Goal: Contribute content: Add original content to the website for others to see

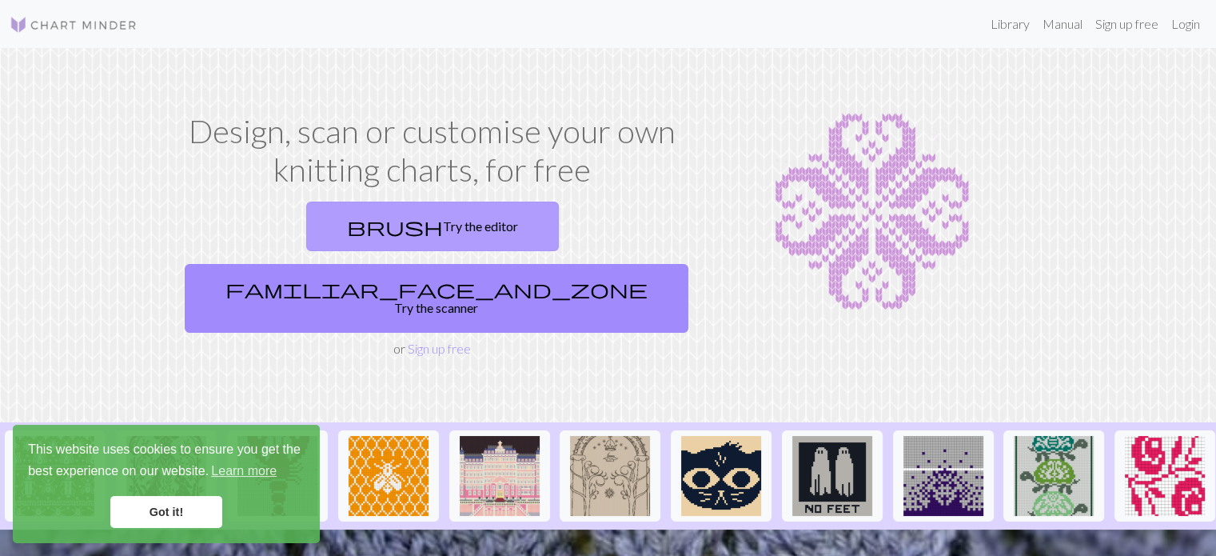
click at [306, 230] on link "brush Try the editor" at bounding box center [432, 226] width 253 height 50
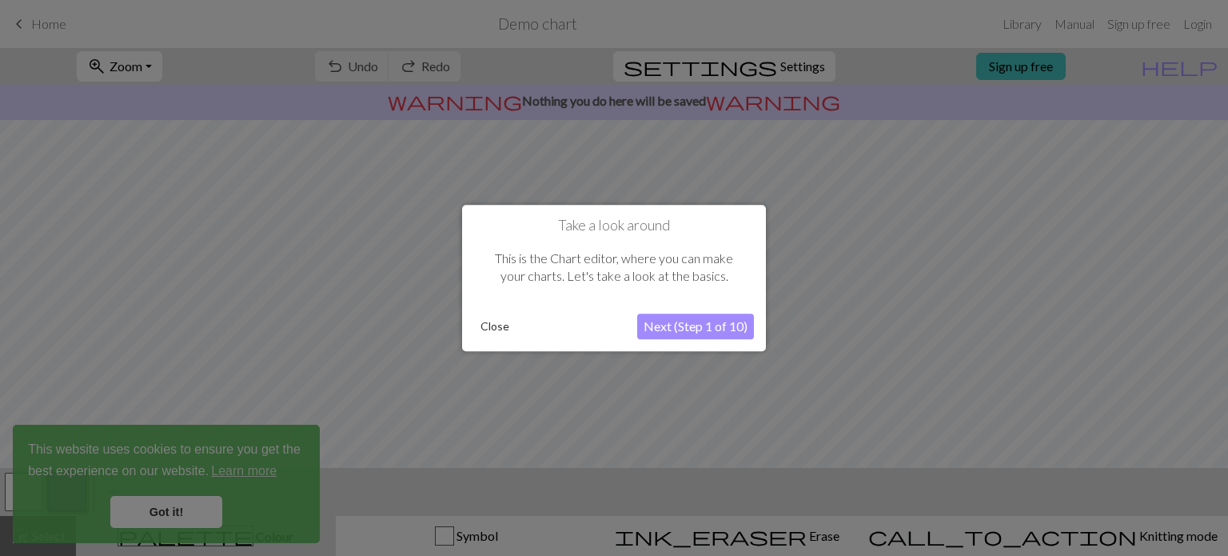
click at [678, 329] on button "Next (Step 1 of 10)" at bounding box center [695, 326] width 117 height 26
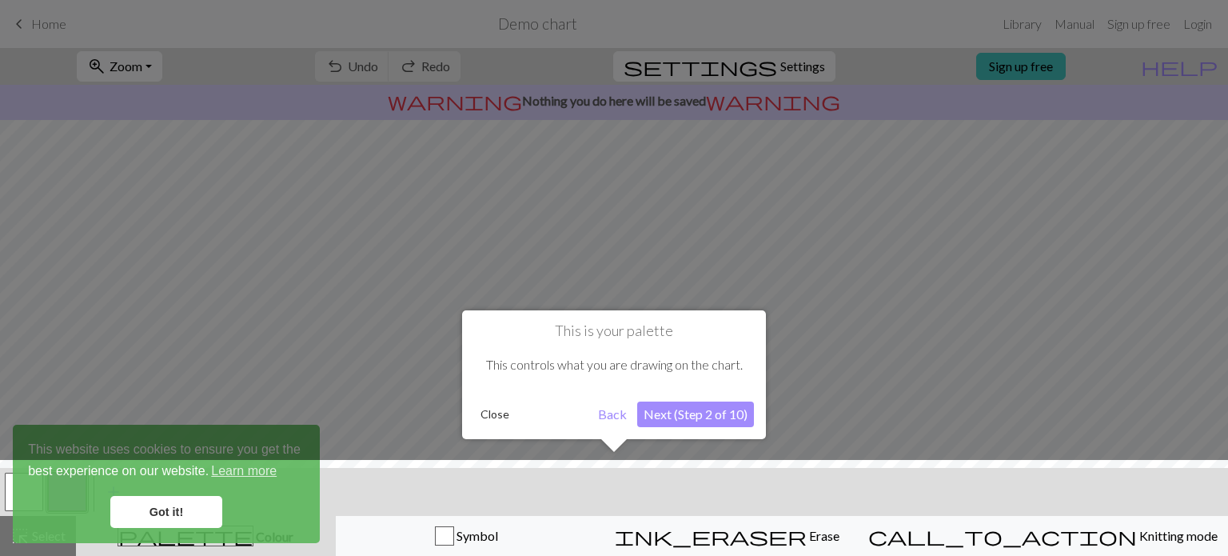
click at [693, 409] on button "Next (Step 2 of 10)" at bounding box center [695, 414] width 117 height 26
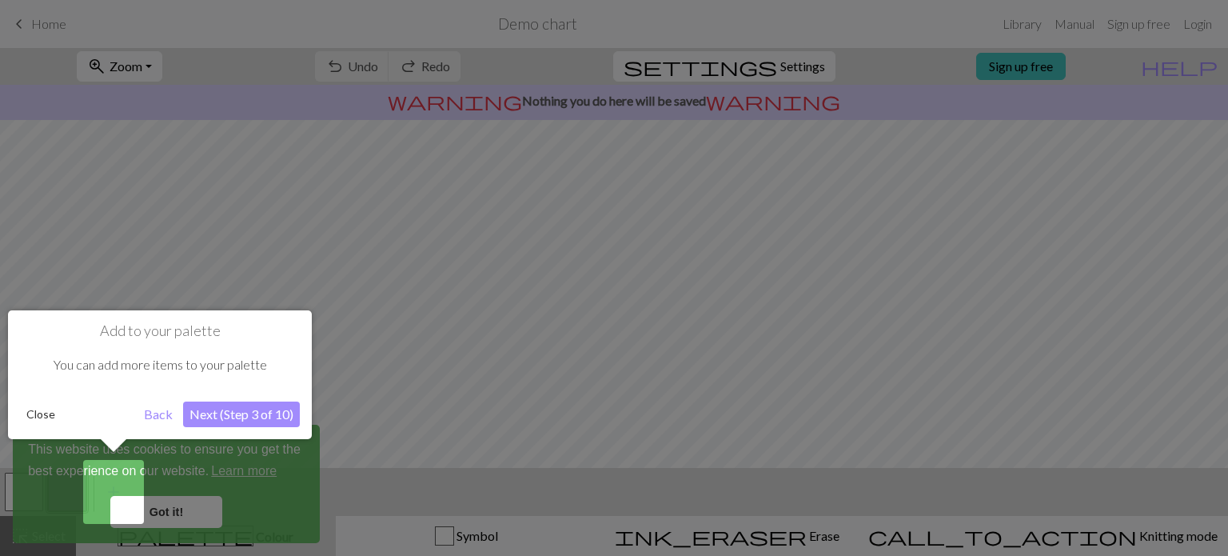
click at [229, 408] on button "Next (Step 3 of 10)" at bounding box center [241, 414] width 117 height 26
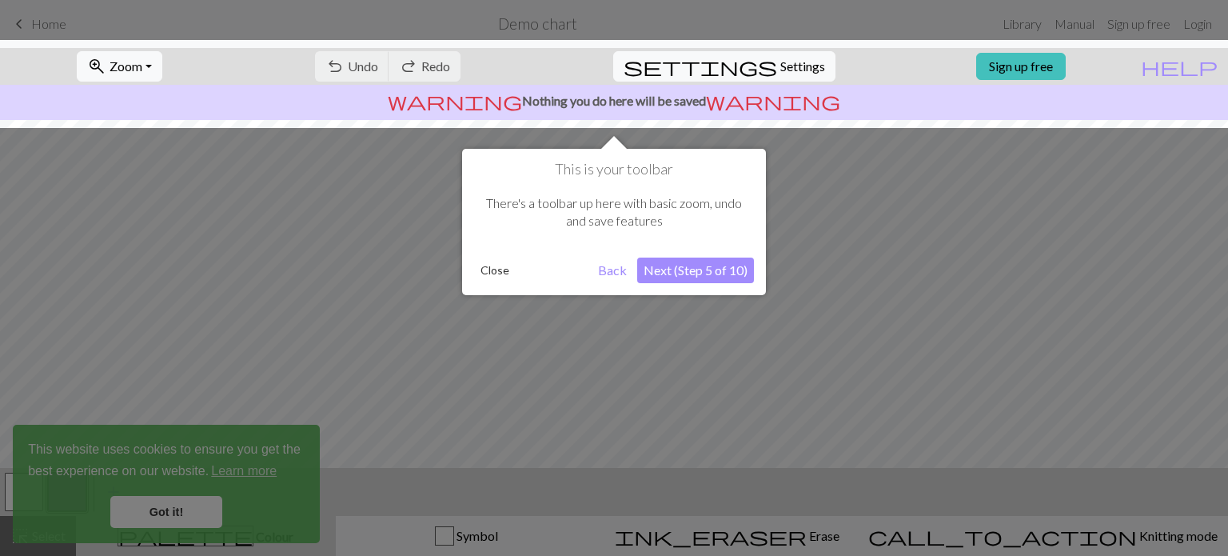
click at [699, 273] on button "Next (Step 5 of 10)" at bounding box center [695, 270] width 117 height 26
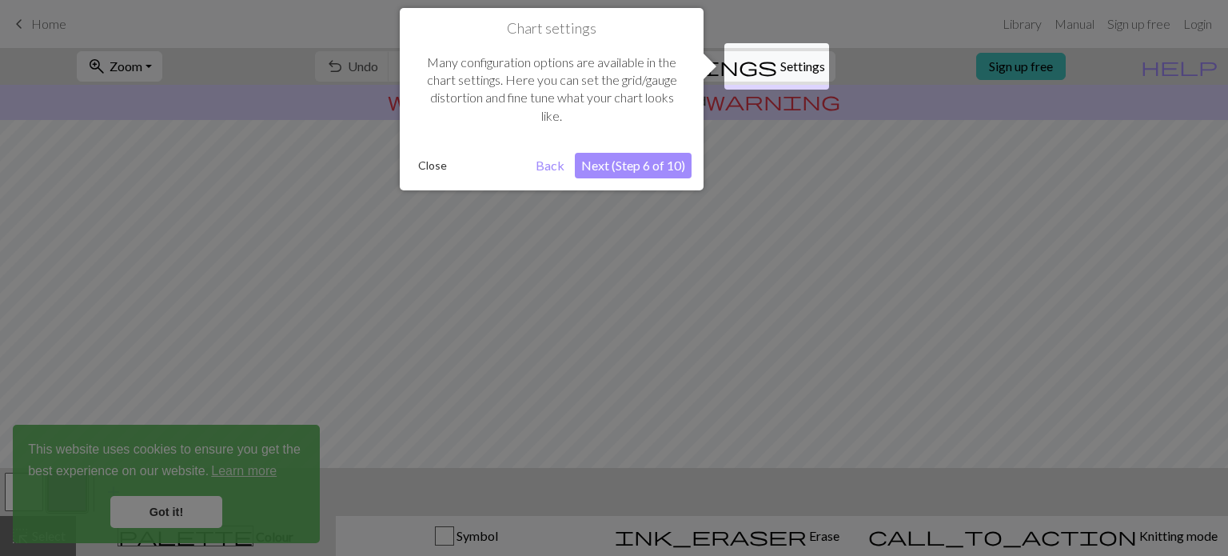
click at [636, 171] on button "Next (Step 6 of 10)" at bounding box center [633, 166] width 117 height 26
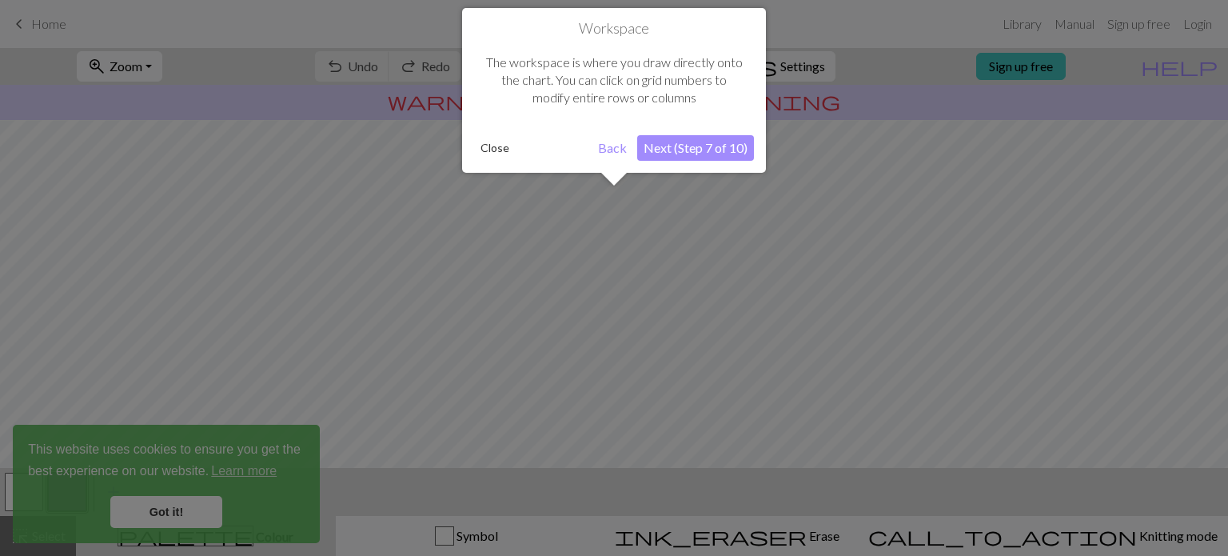
scroll to position [95, 0]
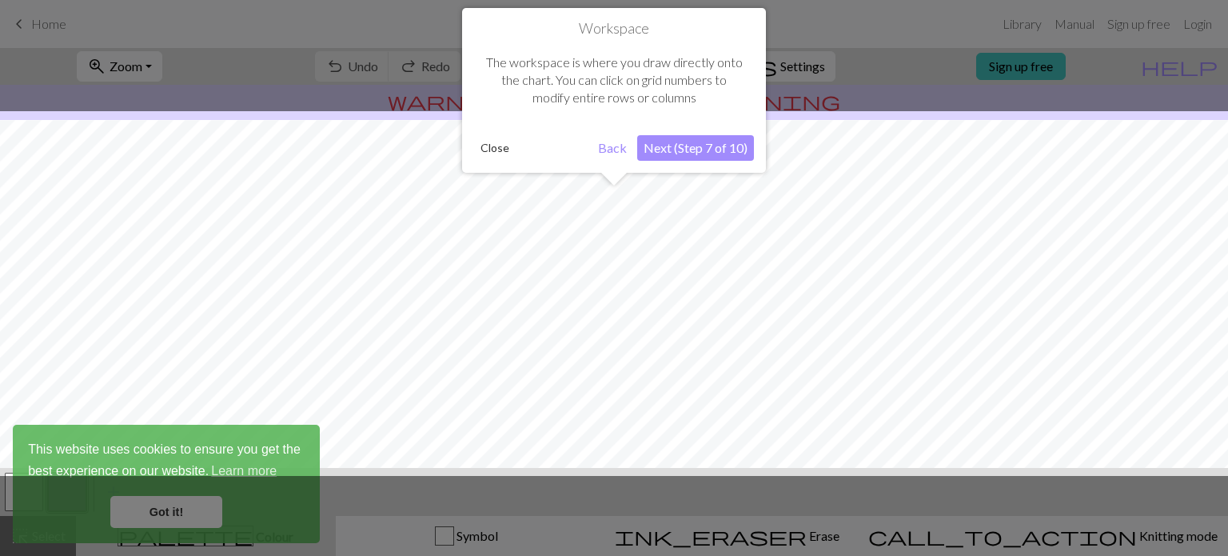
click at [680, 155] on button "Next (Step 7 of 10)" at bounding box center [695, 148] width 117 height 26
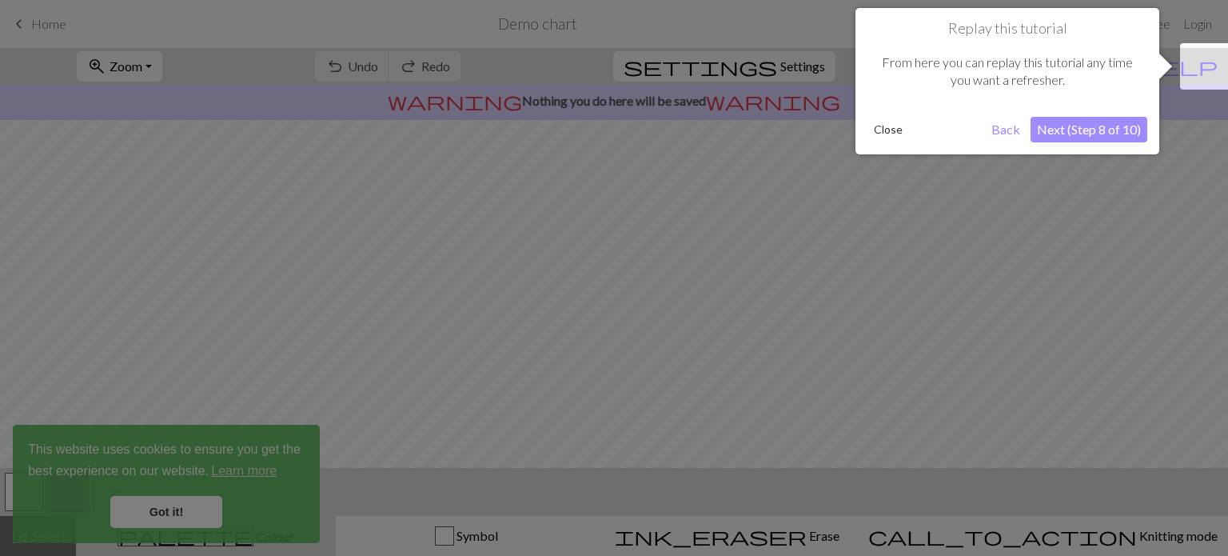
click at [1067, 129] on button "Next (Step 8 of 10)" at bounding box center [1089, 130] width 117 height 26
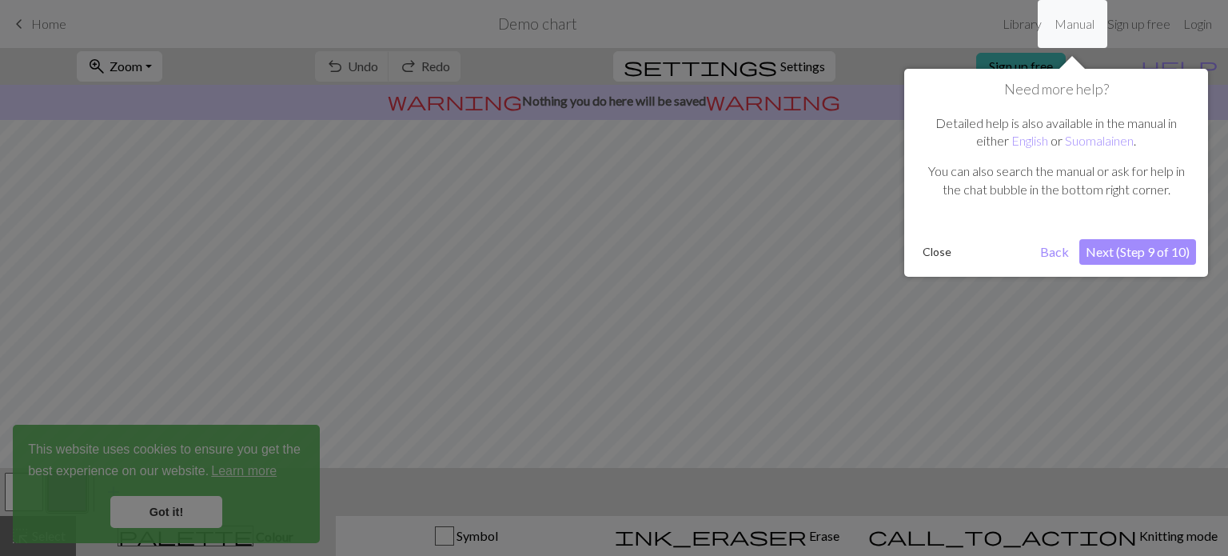
click at [1111, 245] on button "Next (Step 9 of 10)" at bounding box center [1137, 252] width 117 height 26
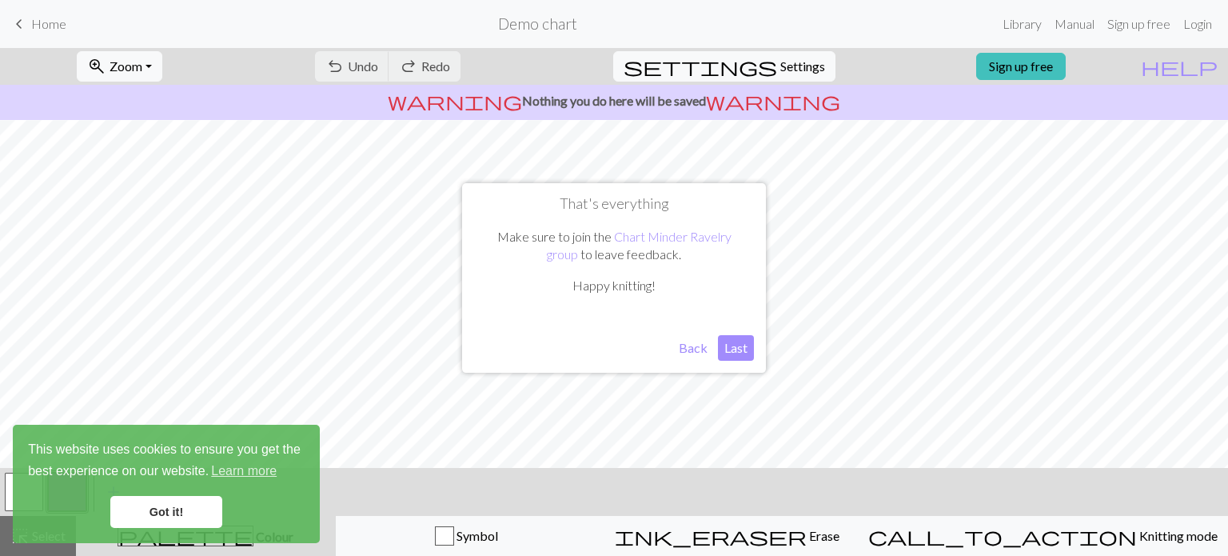
click at [732, 347] on button "Last" at bounding box center [736, 348] width 36 height 26
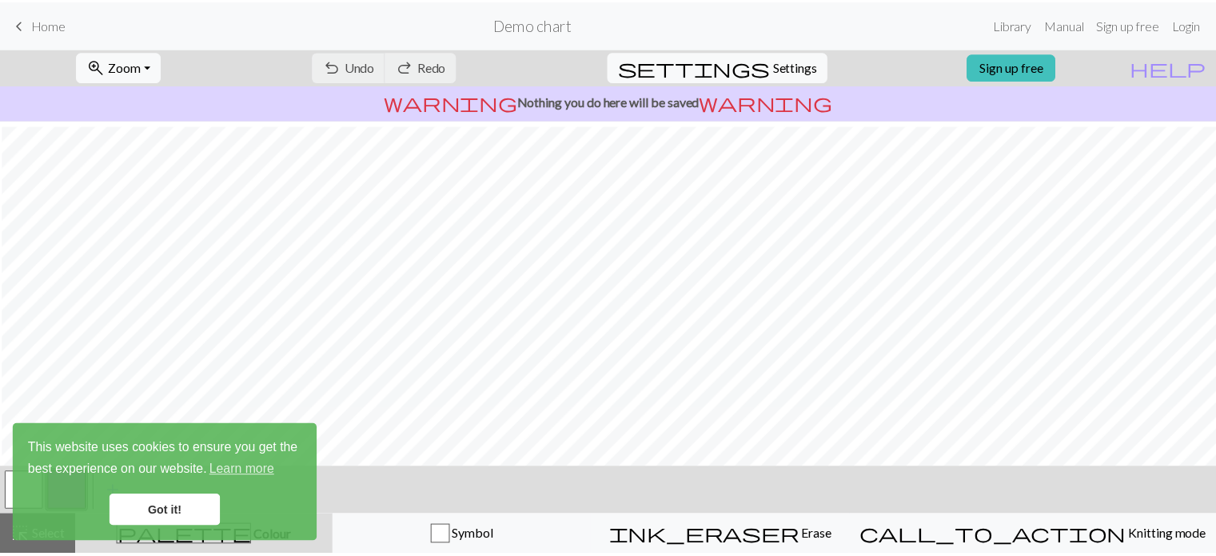
scroll to position [6, 2]
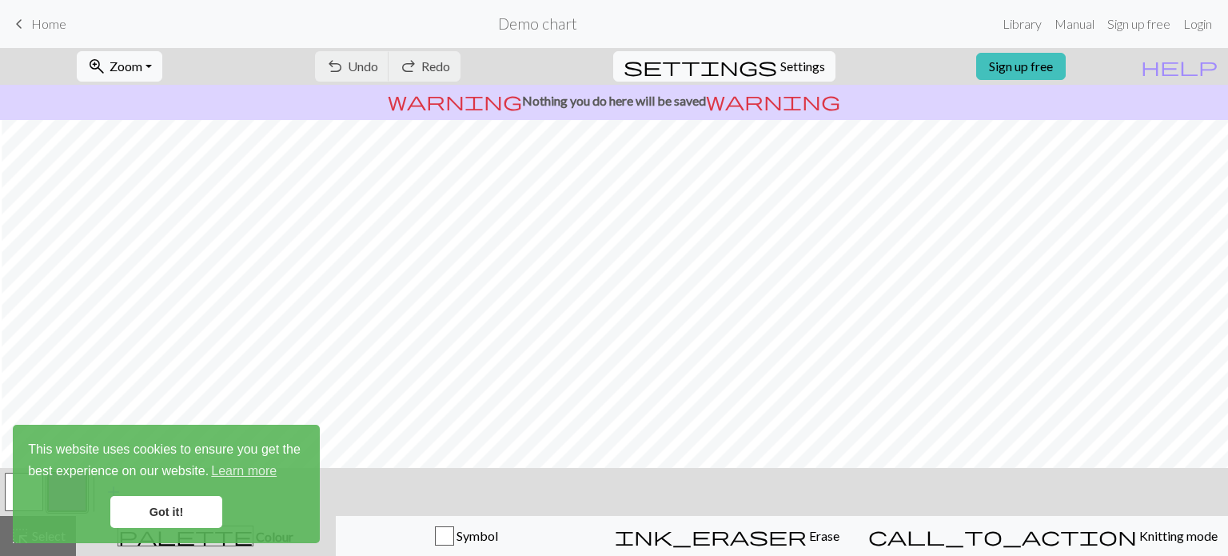
click at [408, 68] on div "undo Undo Undo redo Redo Redo" at bounding box center [388, 66] width 170 height 37
click at [1011, 26] on link "Library" at bounding box center [1022, 24] width 52 height 32
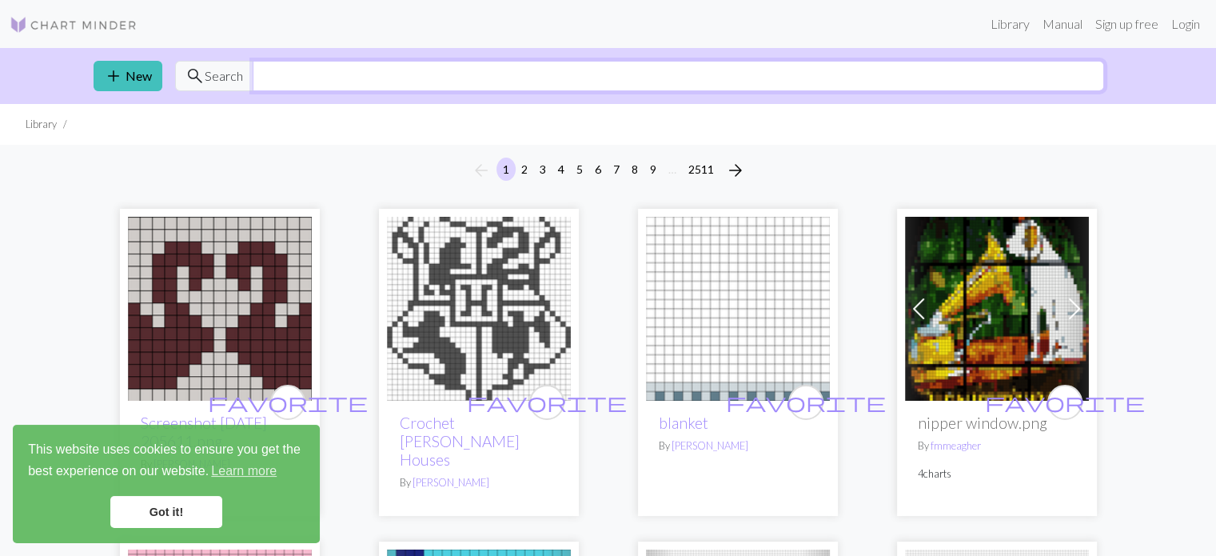
click at [1014, 65] on input "text" at bounding box center [679, 76] width 852 height 30
click at [88, 19] on img at bounding box center [74, 24] width 128 height 19
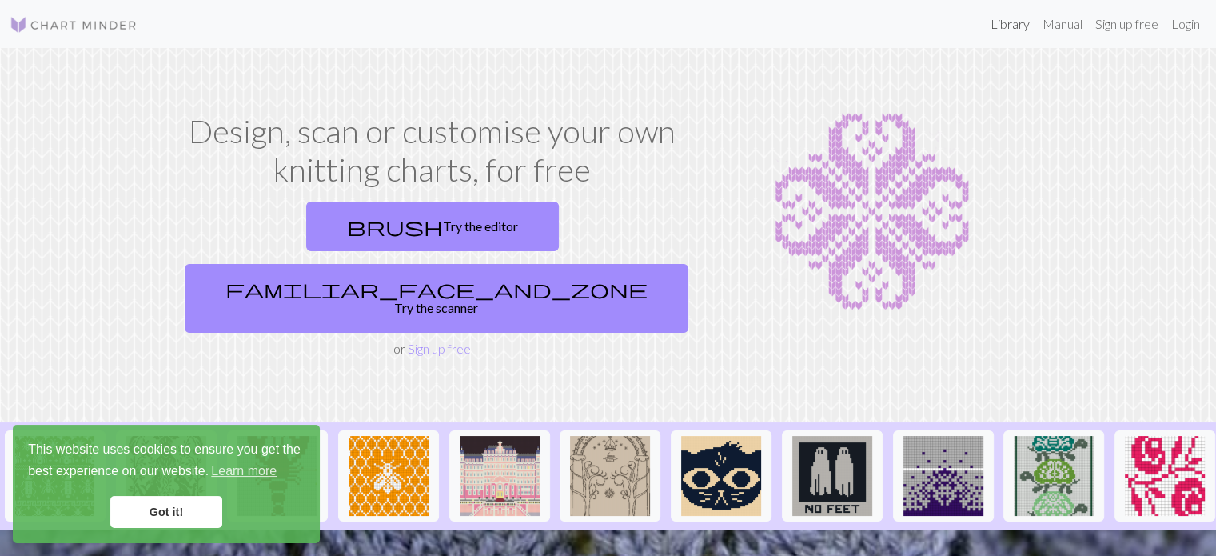
click at [1000, 21] on link "Library" at bounding box center [1010, 24] width 52 height 32
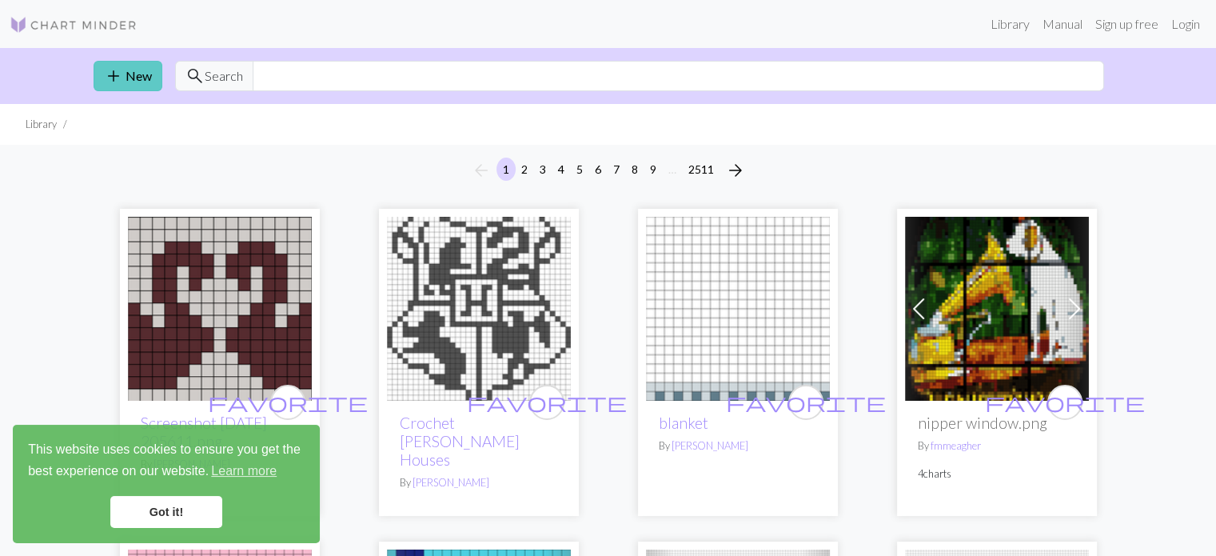
click at [122, 82] on span "add" at bounding box center [113, 76] width 19 height 22
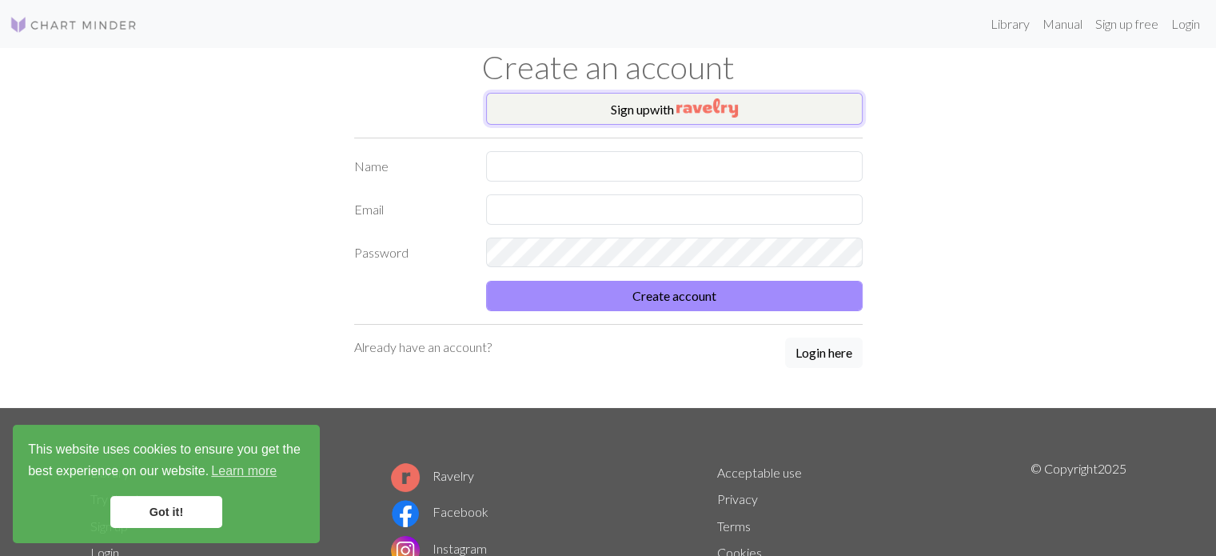
click at [588, 105] on button "Sign up with" at bounding box center [674, 109] width 377 height 32
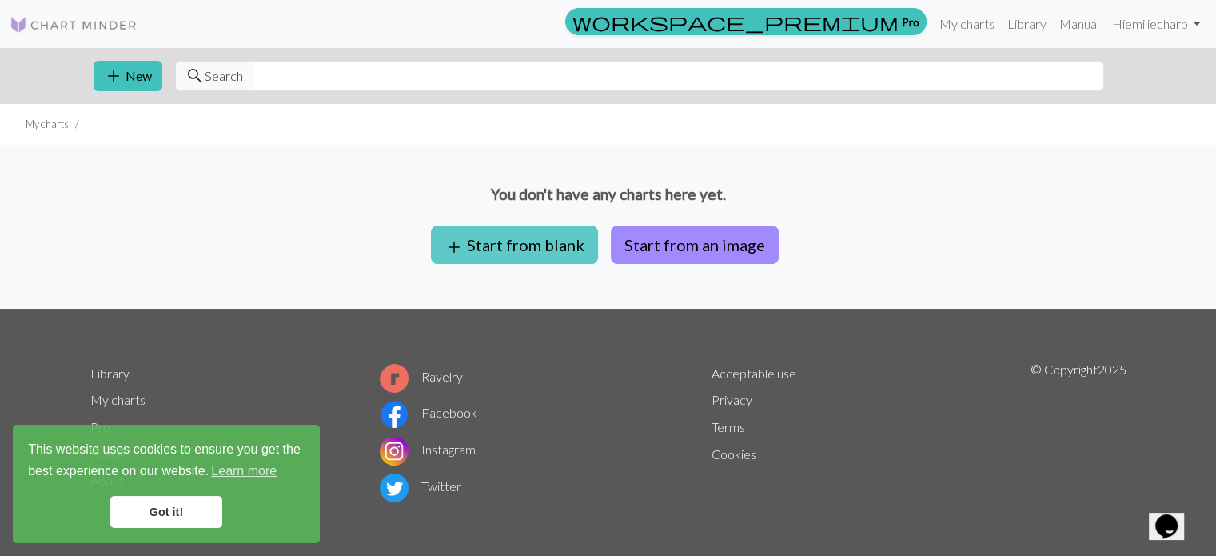
click at [559, 238] on button "add Start from blank" at bounding box center [514, 244] width 167 height 38
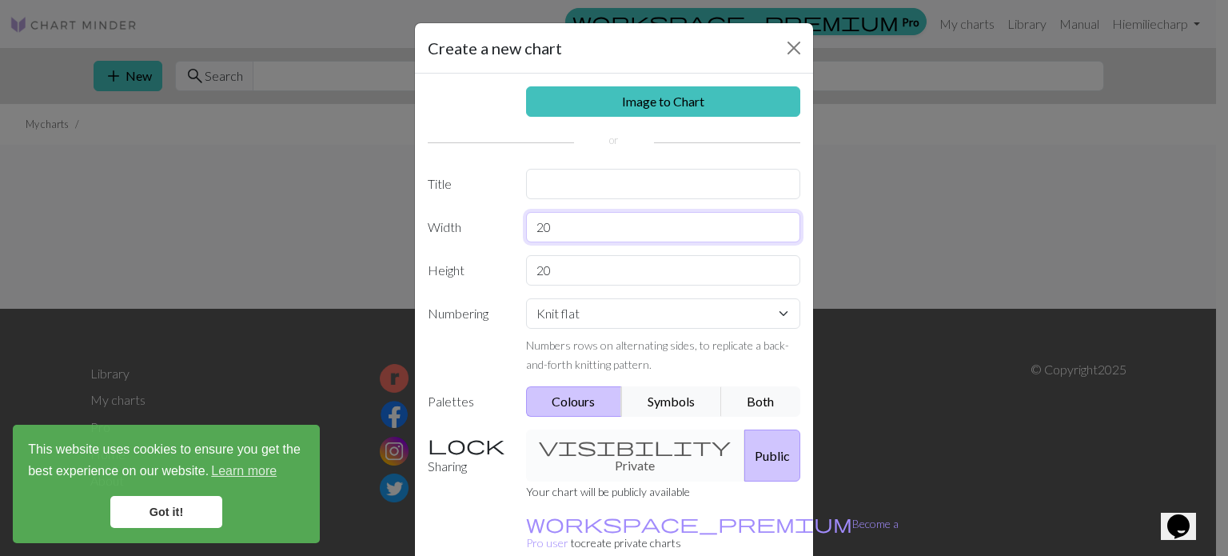
drag, startPoint x: 556, startPoint y: 229, endPoint x: 564, endPoint y: 213, distance: 17.5
click at [564, 213] on input "20" at bounding box center [663, 227] width 275 height 30
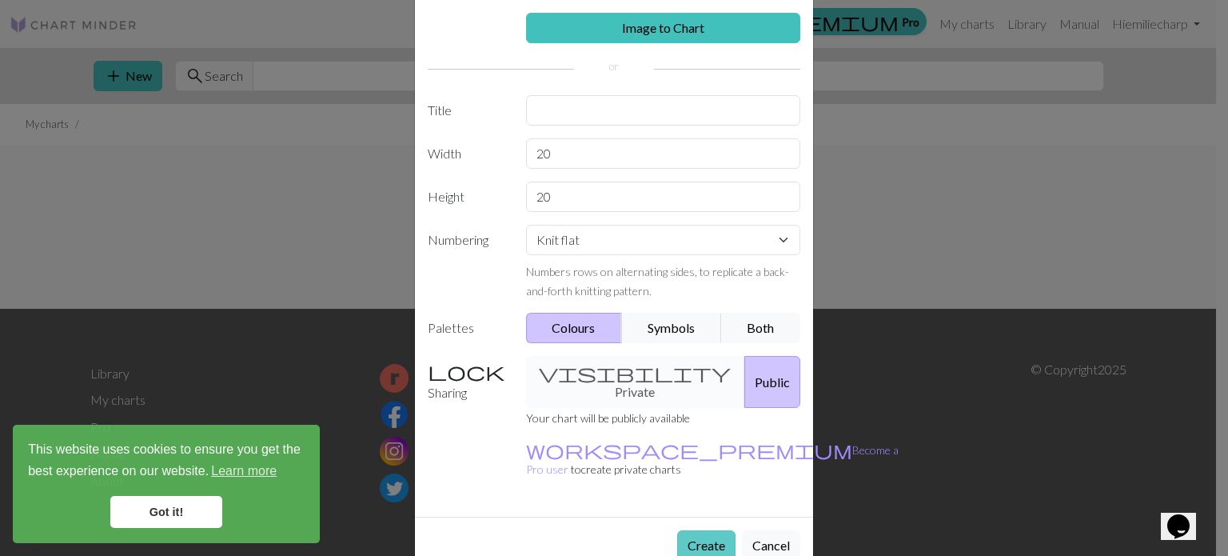
click at [706, 530] on button "Create" at bounding box center [706, 545] width 58 height 30
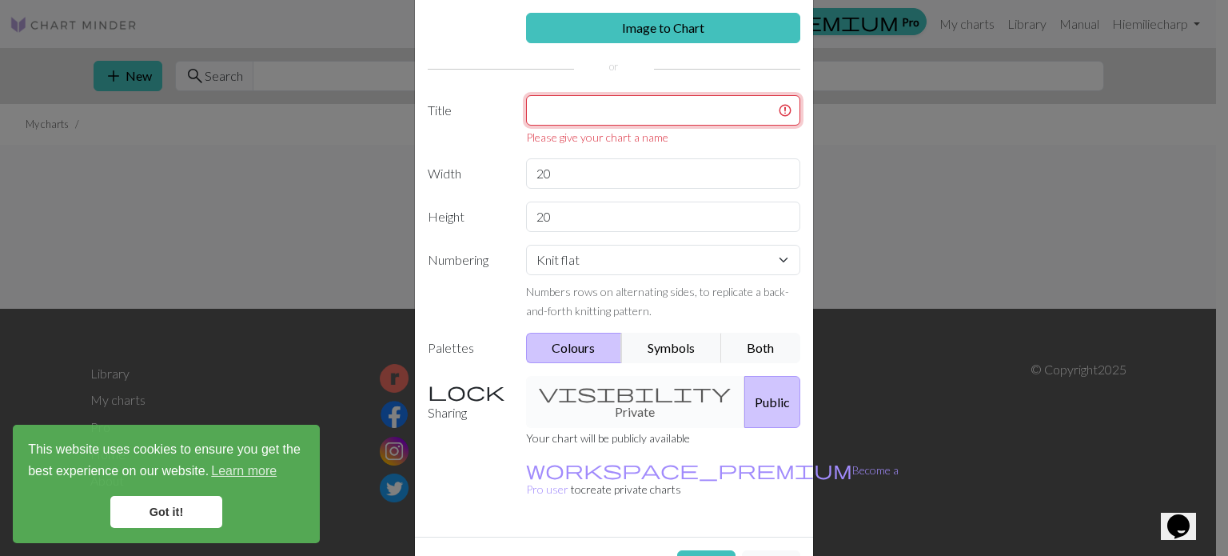
click at [588, 111] on input "text" at bounding box center [663, 110] width 275 height 30
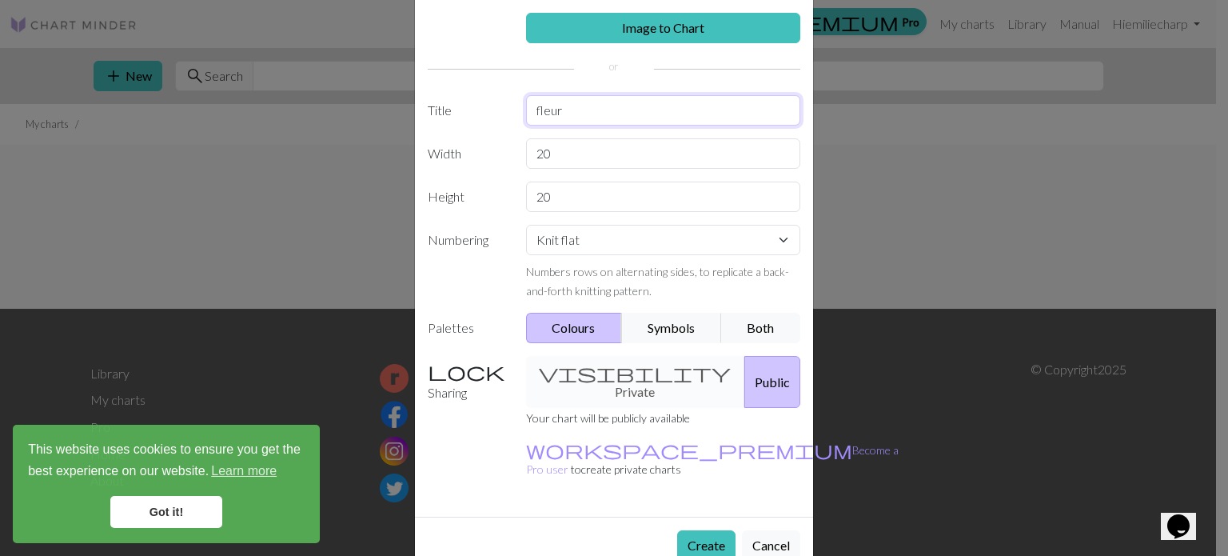
type input "fleur"
click at [694, 530] on button "Create" at bounding box center [706, 545] width 58 height 30
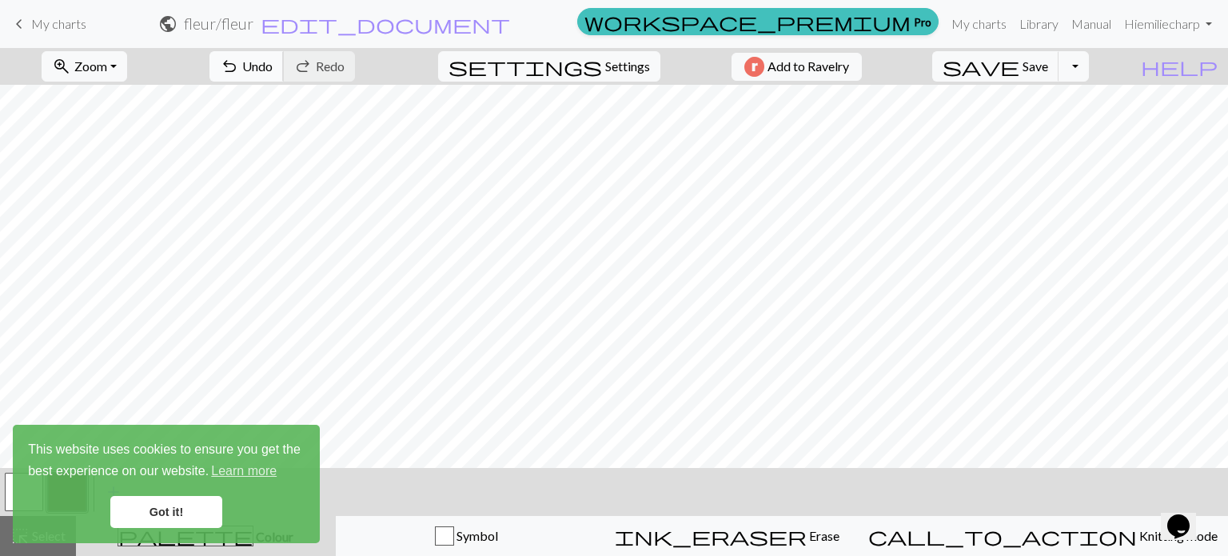
click at [273, 66] on span "Undo" at bounding box center [257, 65] width 30 height 15
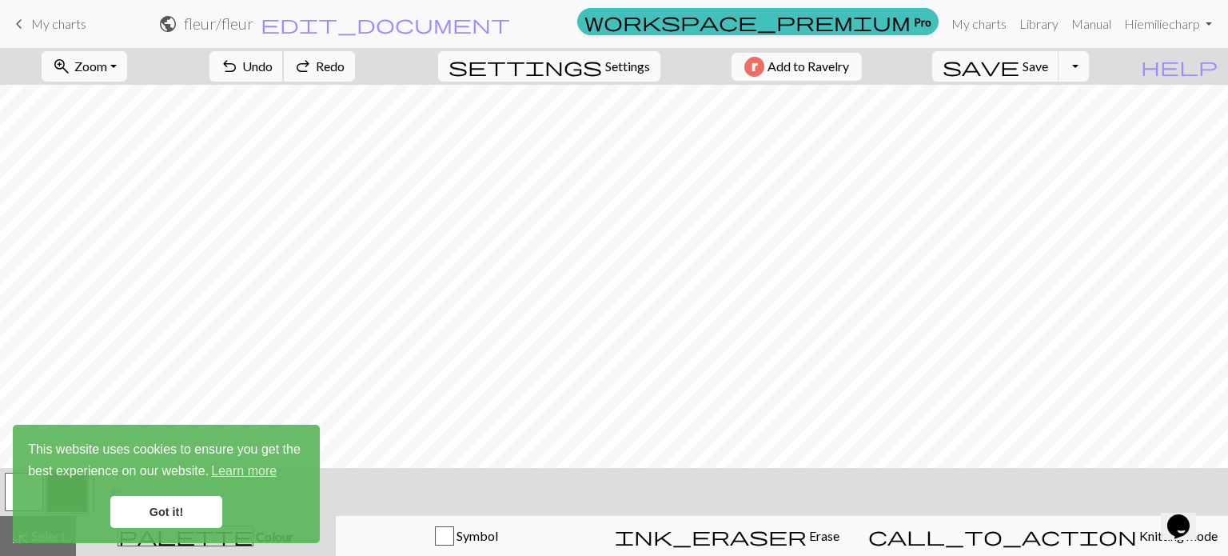
click at [273, 66] on span "Undo" at bounding box center [257, 65] width 30 height 15
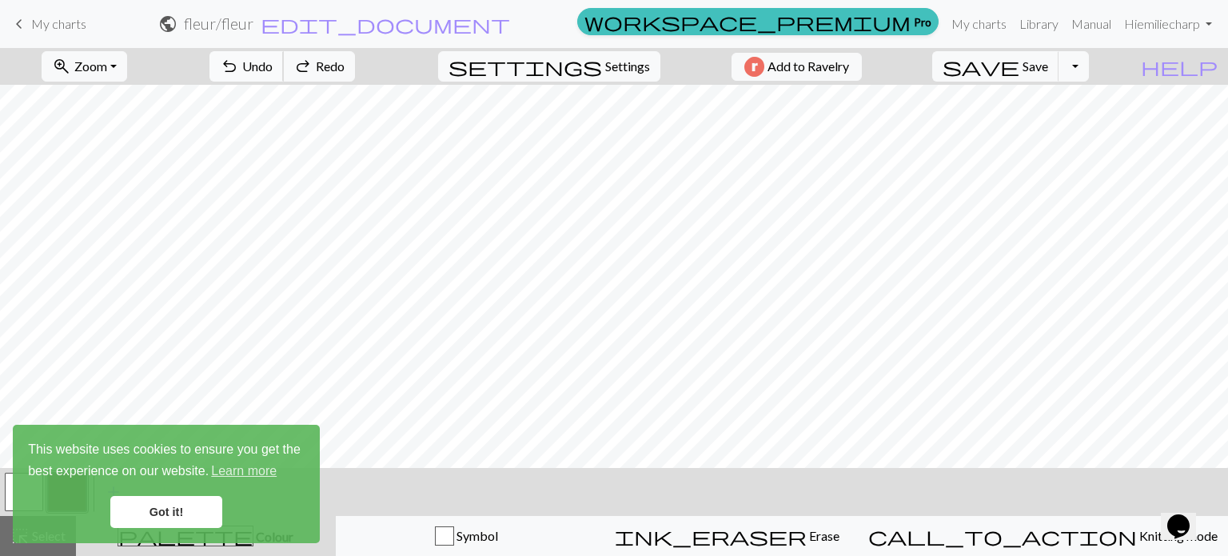
click at [273, 66] on span "Undo" at bounding box center [257, 65] width 30 height 15
drag, startPoint x: 22, startPoint y: 29, endPoint x: 684, endPoint y: 57, distance: 661.8
click at [22, 29] on span "keyboard_arrow_left" at bounding box center [19, 24] width 19 height 22
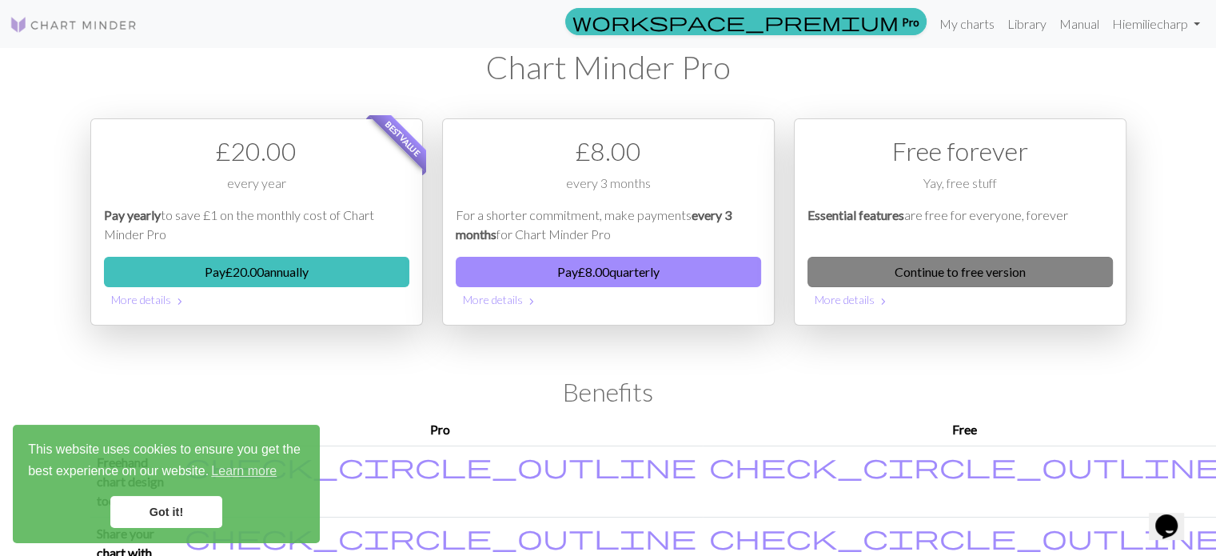
click at [961, 277] on link "Continue to free version" at bounding box center [960, 272] width 305 height 30
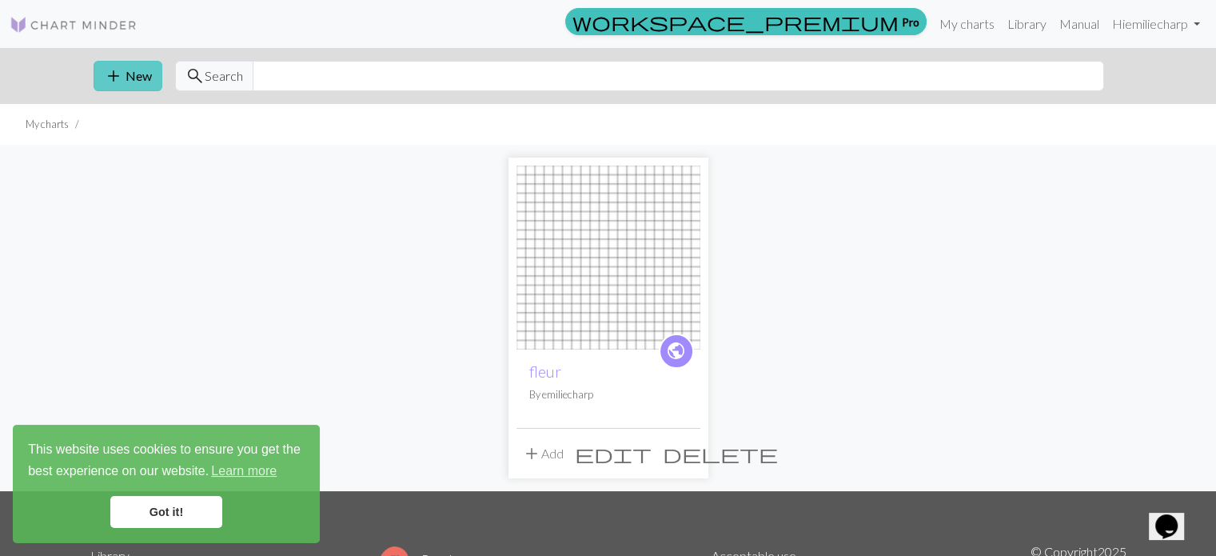
click at [122, 73] on span "add" at bounding box center [113, 76] width 19 height 22
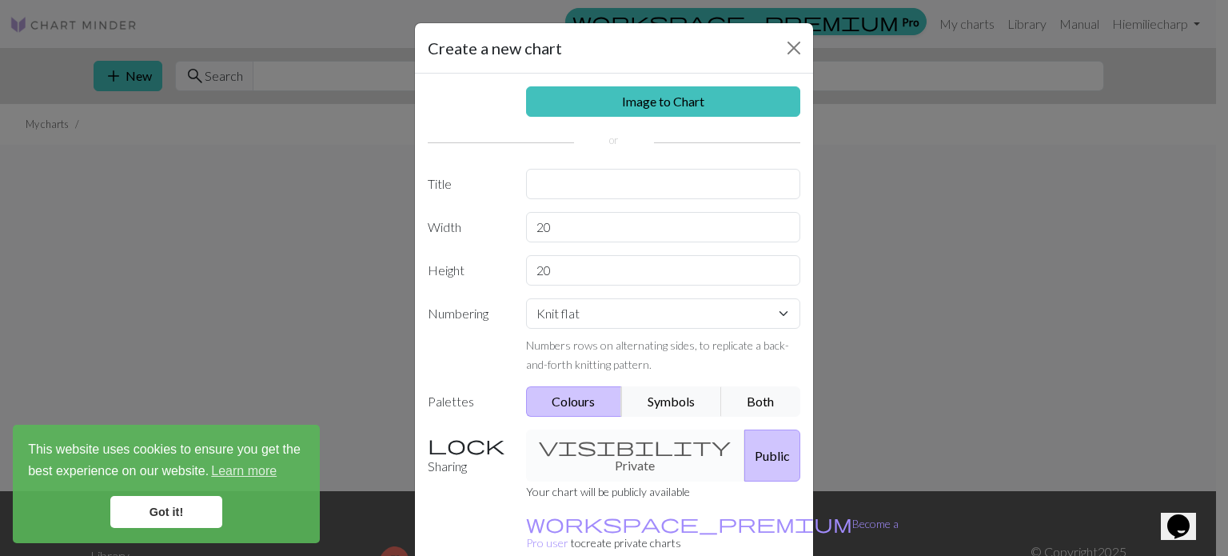
click at [728, 481] on p "Your chart will be publicly available" at bounding box center [712, 490] width 373 height 19
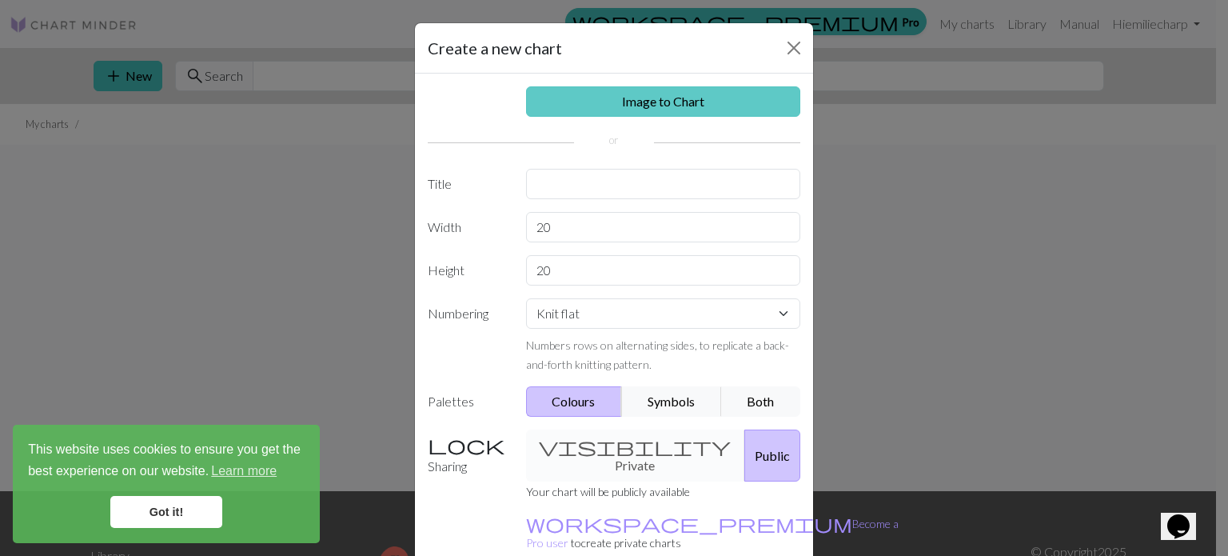
click at [675, 103] on link "Image to Chart" at bounding box center [663, 101] width 275 height 30
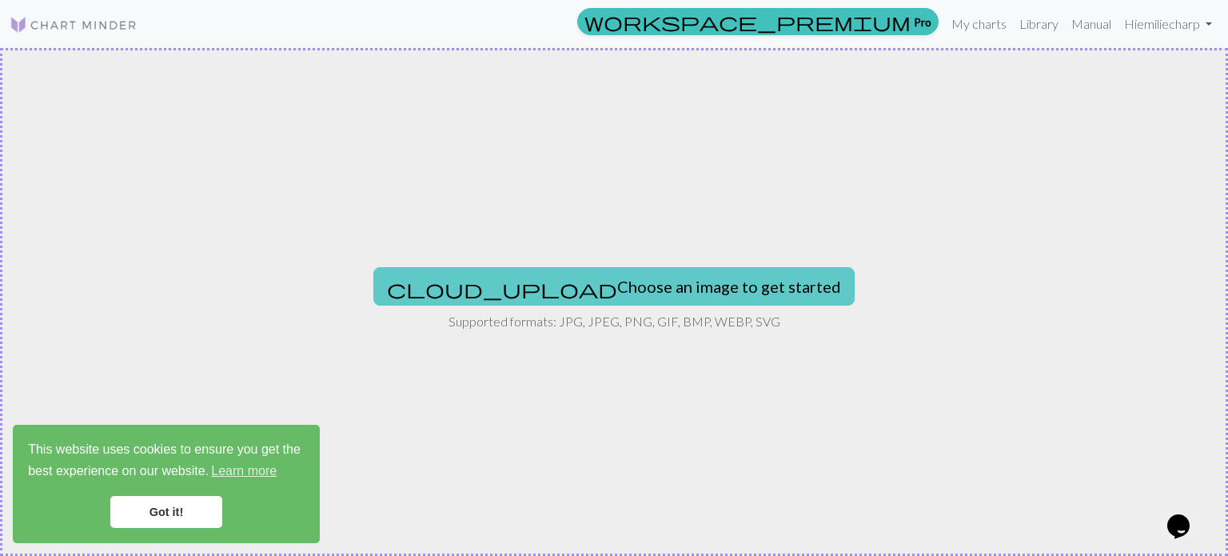
click at [641, 277] on button "cloud_upload Choose an image to get started" at bounding box center [613, 286] width 481 height 38
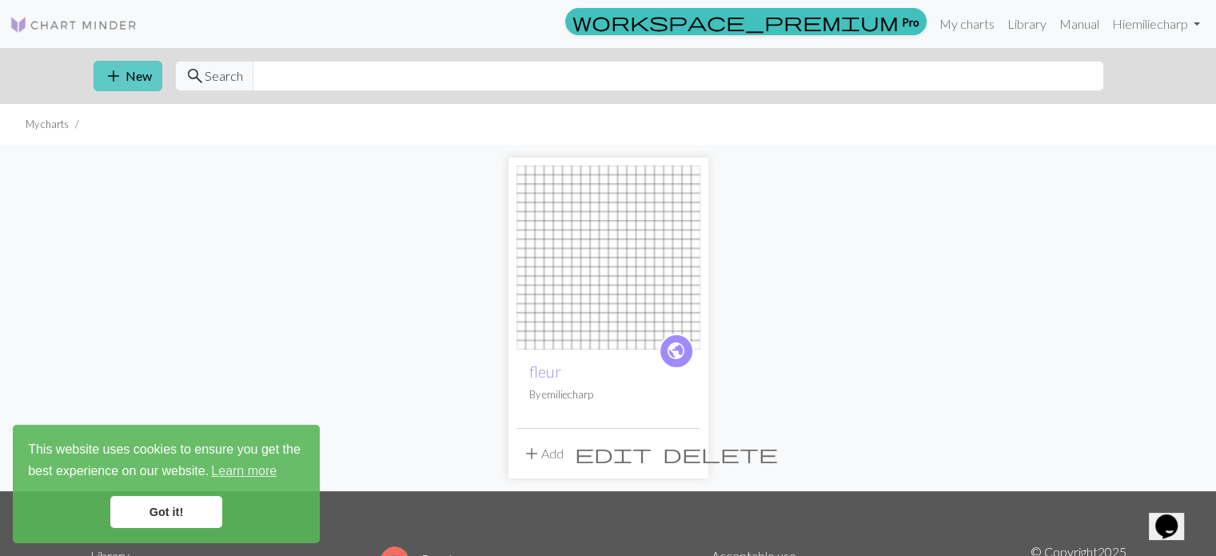
click at [143, 79] on button "add New" at bounding box center [128, 76] width 69 height 30
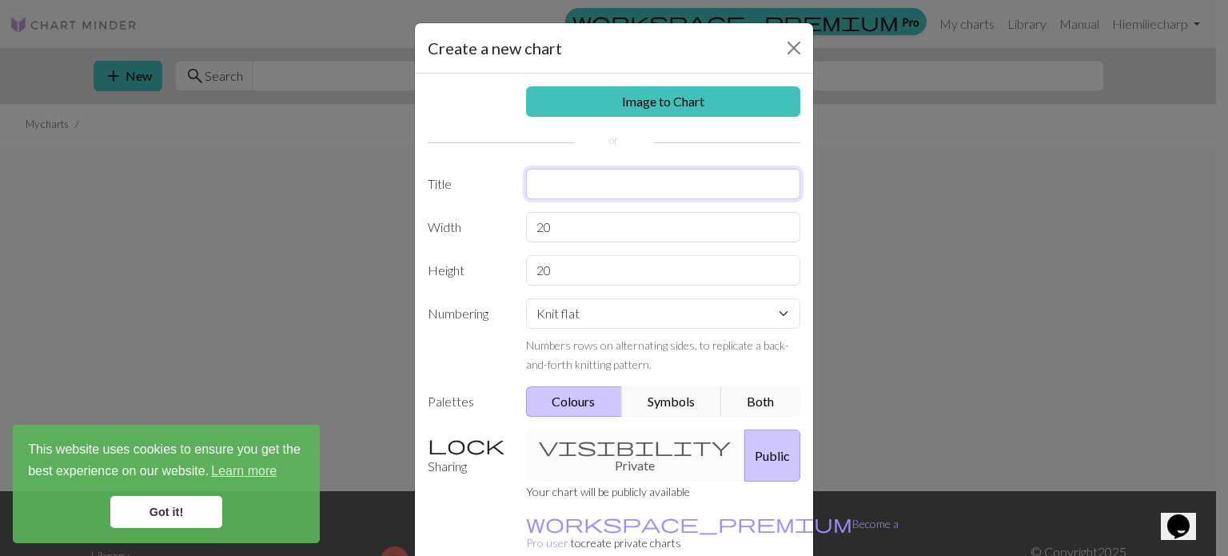
click at [596, 190] on input "text" at bounding box center [663, 184] width 275 height 30
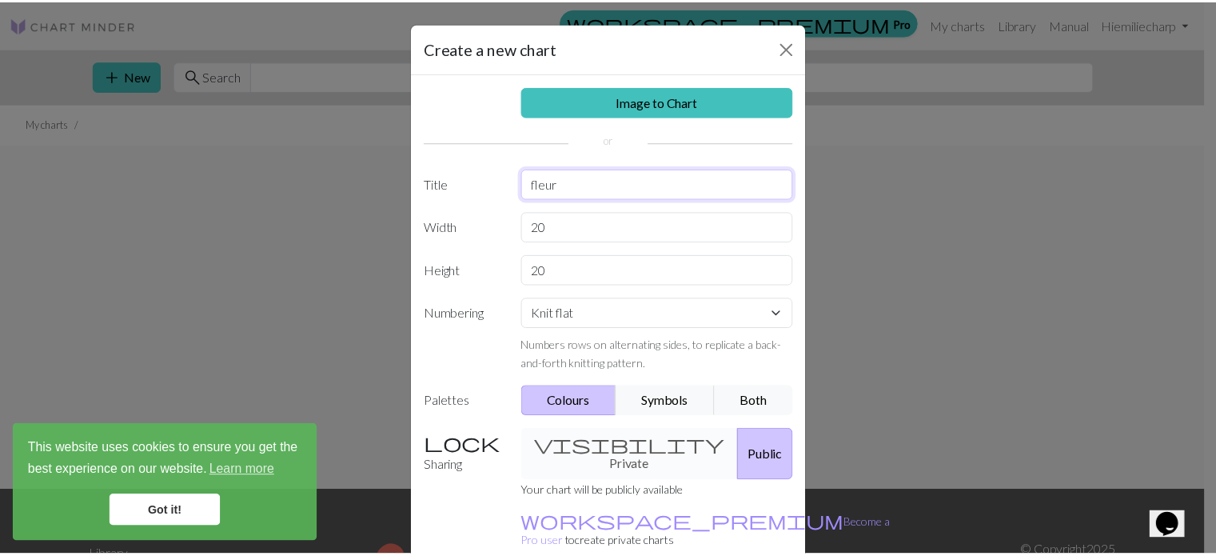
scroll to position [74, 0]
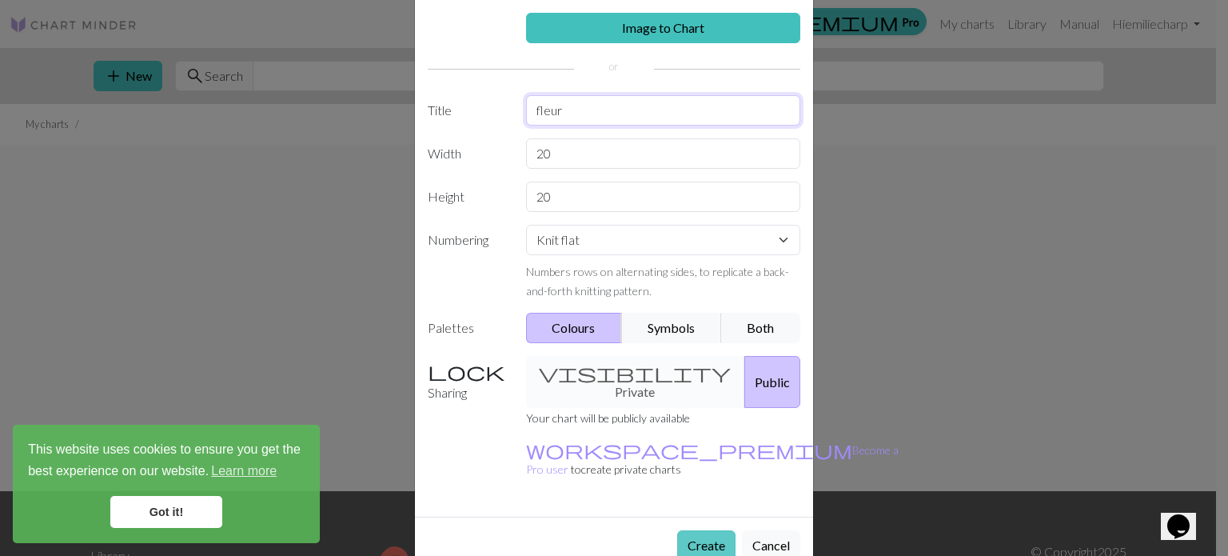
type input "fleur"
click at [705, 530] on button "Create" at bounding box center [706, 545] width 58 height 30
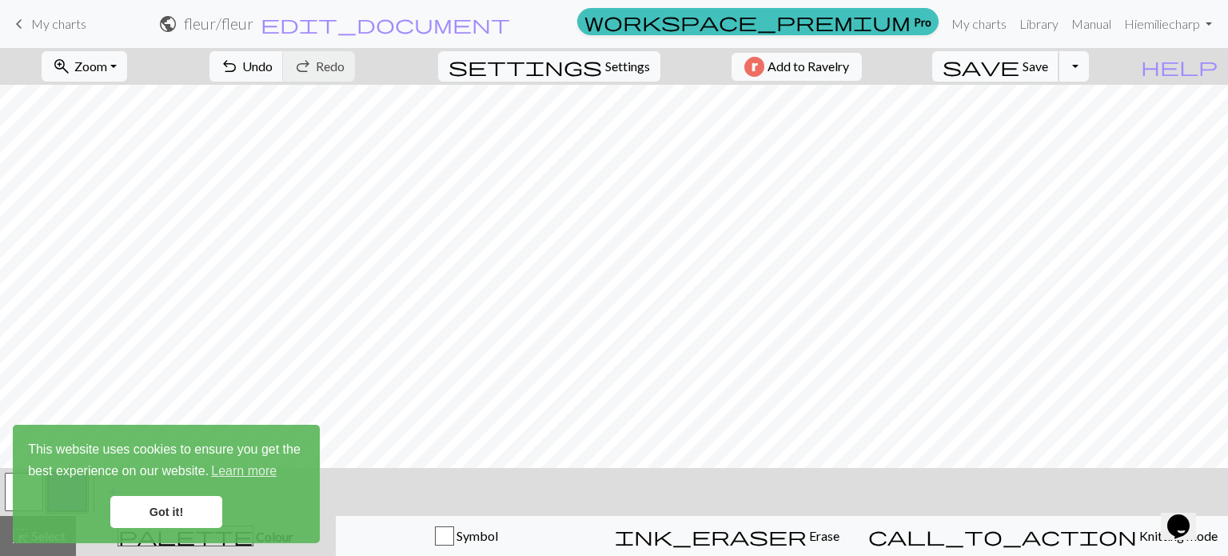
click at [1048, 63] on span "Save" at bounding box center [1036, 65] width 26 height 15
click at [19, 14] on span "keyboard_arrow_left" at bounding box center [19, 24] width 19 height 22
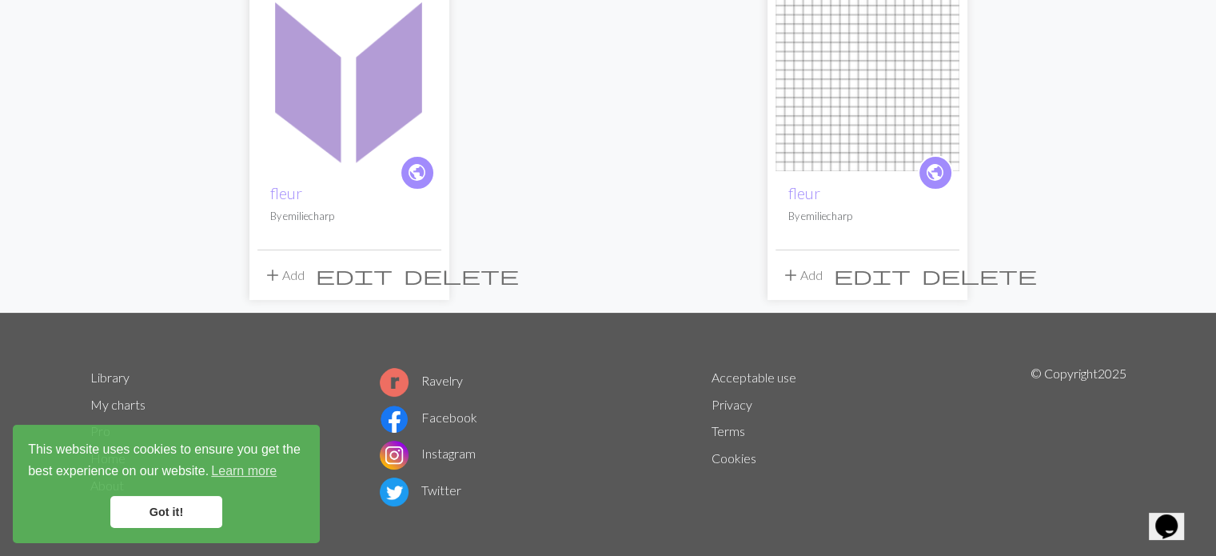
scroll to position [179, 0]
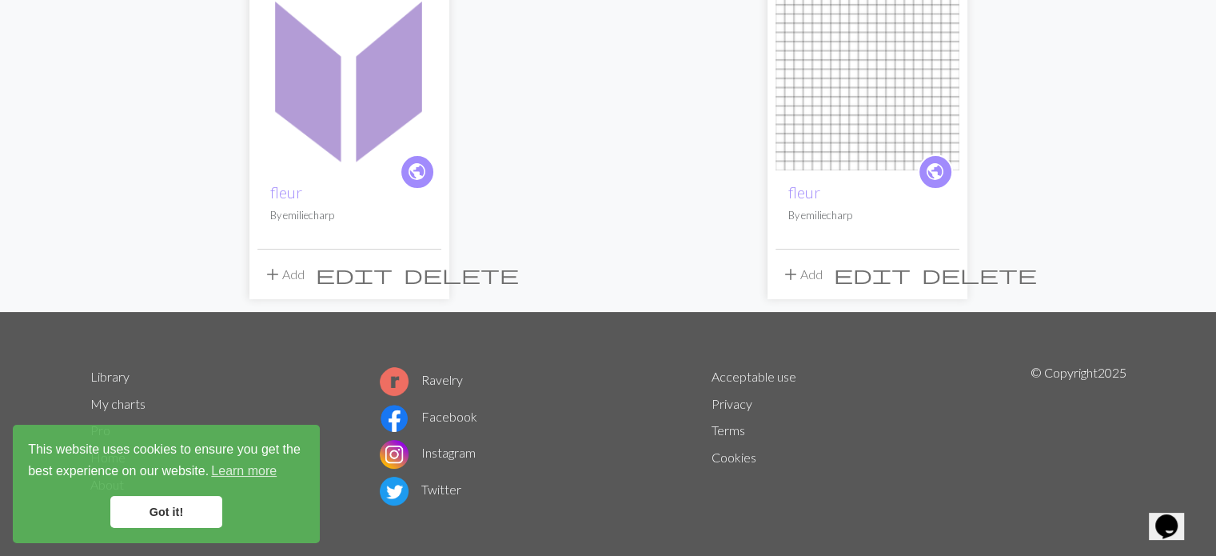
click at [388, 118] on img at bounding box center [349, 78] width 184 height 184
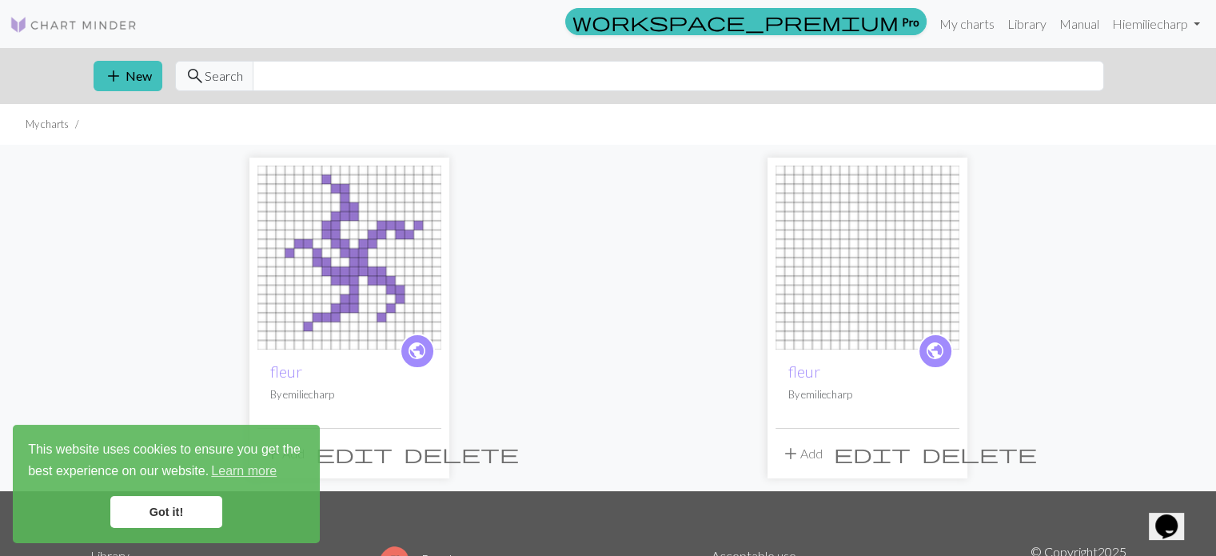
click at [880, 268] on img at bounding box center [868, 258] width 184 height 184
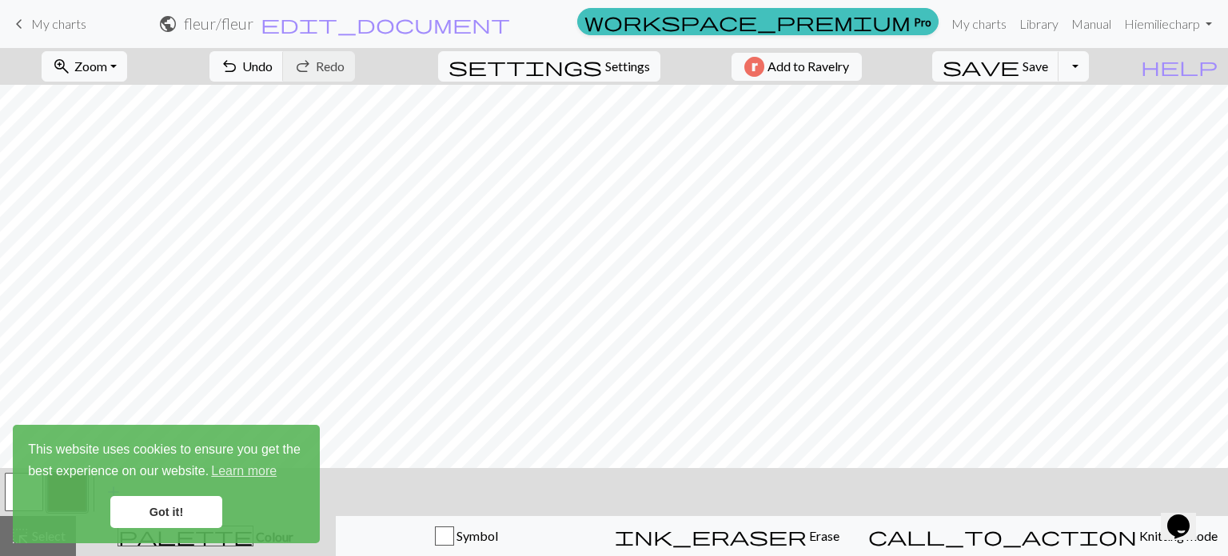
click at [19, 26] on span "keyboard_arrow_left" at bounding box center [19, 24] width 19 height 22
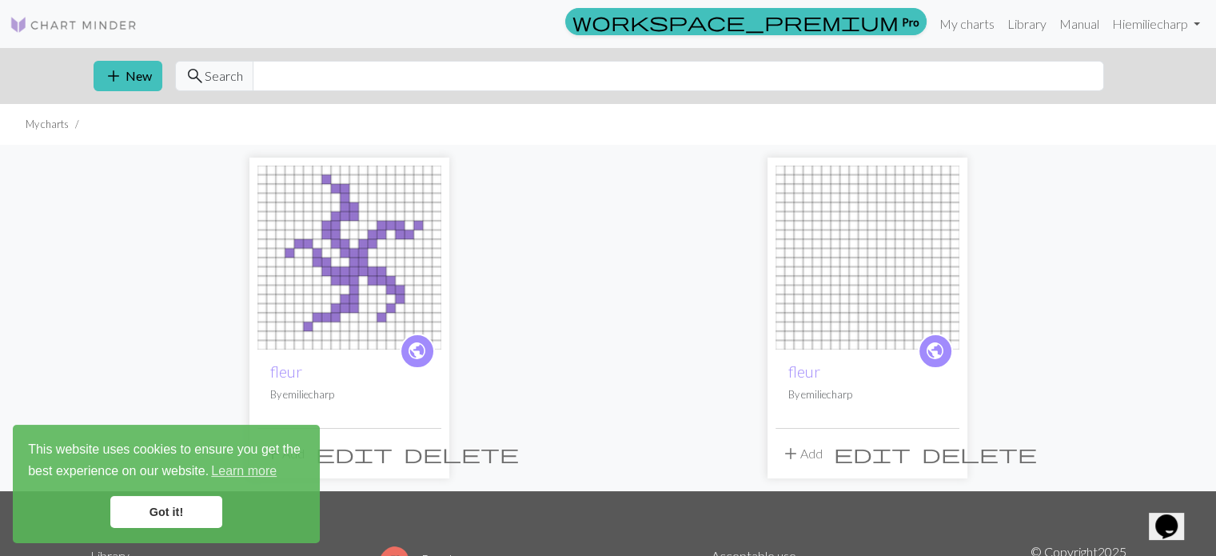
click at [828, 268] on img at bounding box center [868, 258] width 184 height 184
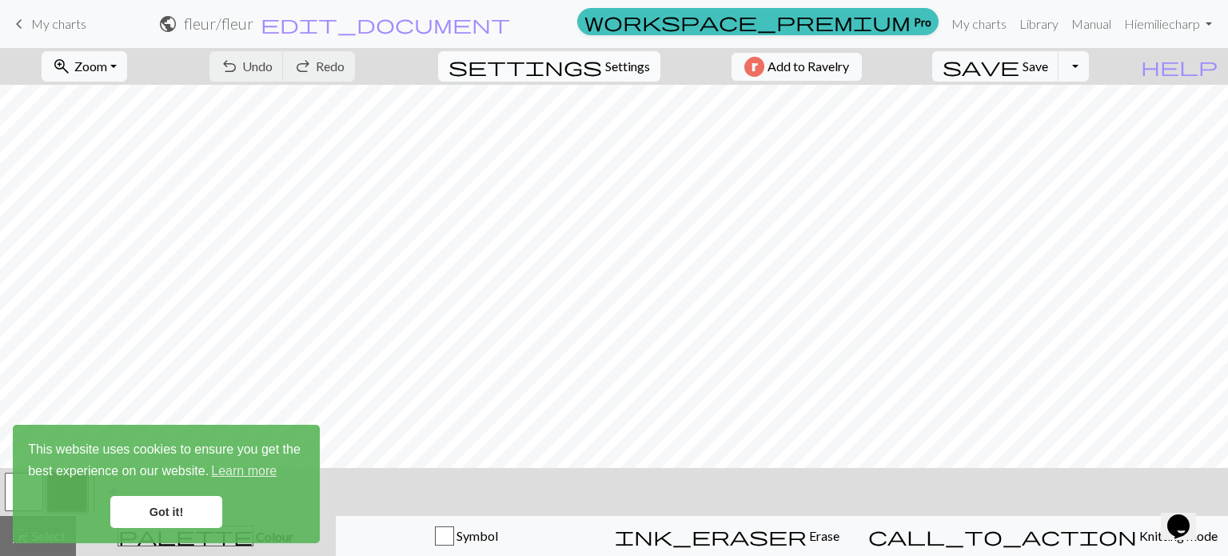
click at [586, 62] on span "settings" at bounding box center [526, 66] width 154 height 22
select select "aran"
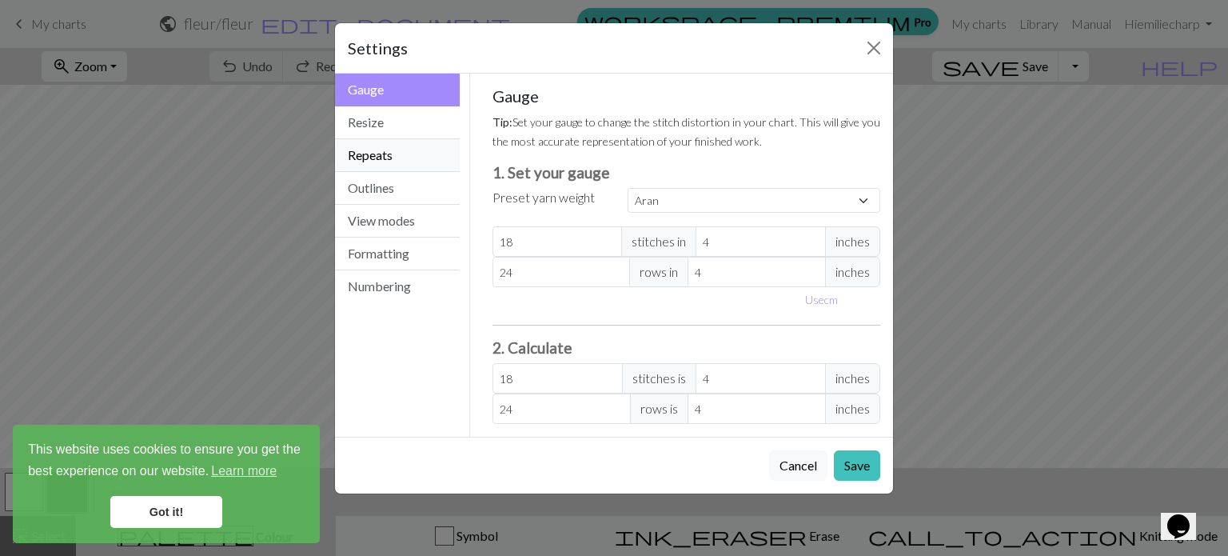
click at [419, 164] on button "Repeats" at bounding box center [397, 155] width 125 height 33
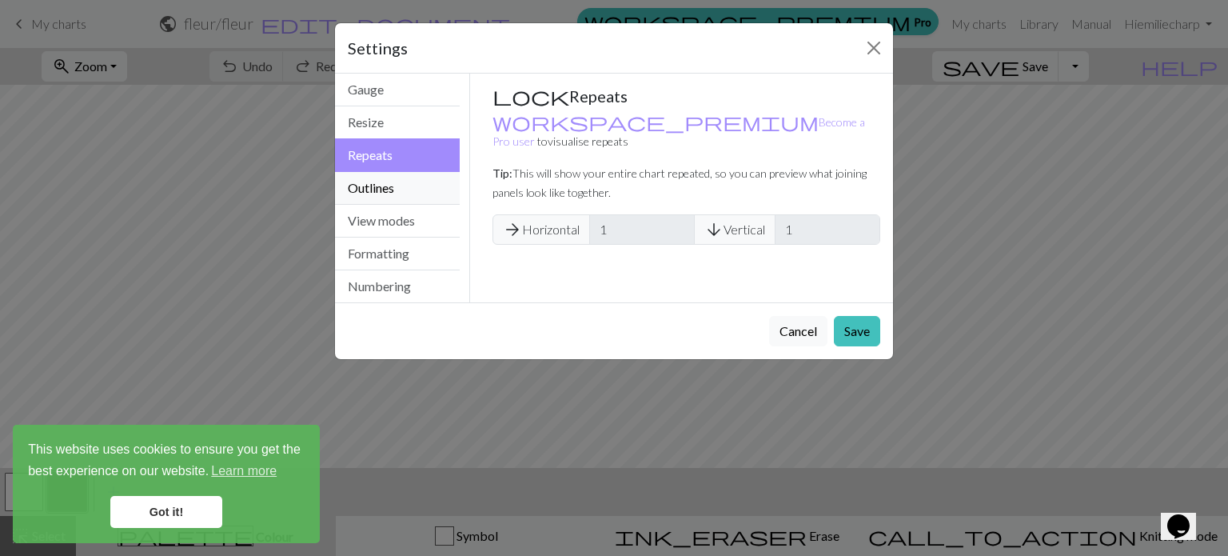
click at [381, 198] on button "Outlines" at bounding box center [397, 188] width 125 height 33
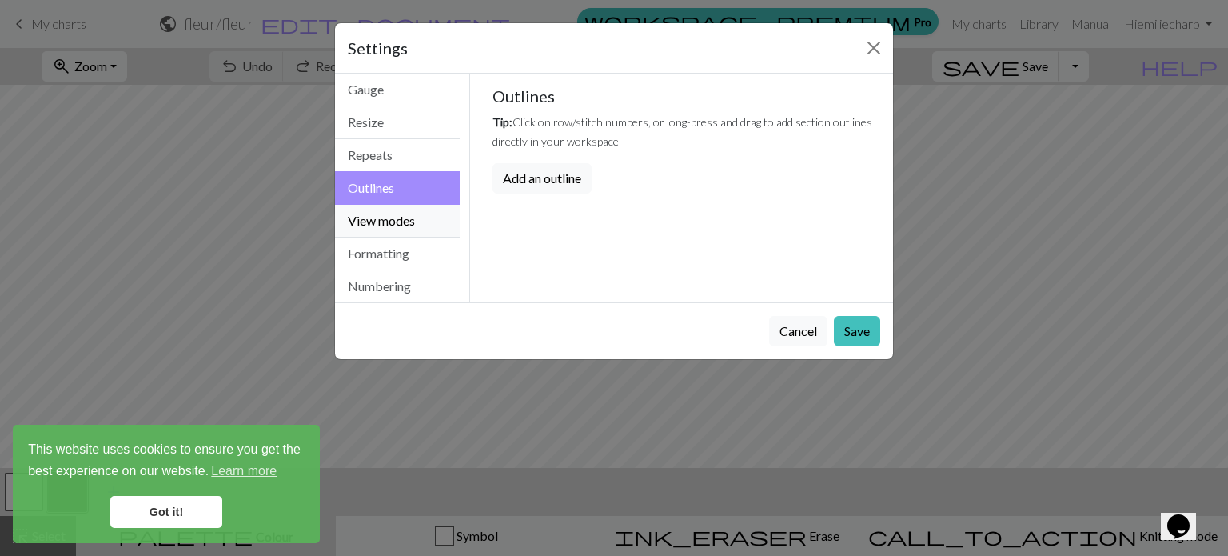
click at [385, 217] on button "View modes" at bounding box center [397, 221] width 125 height 33
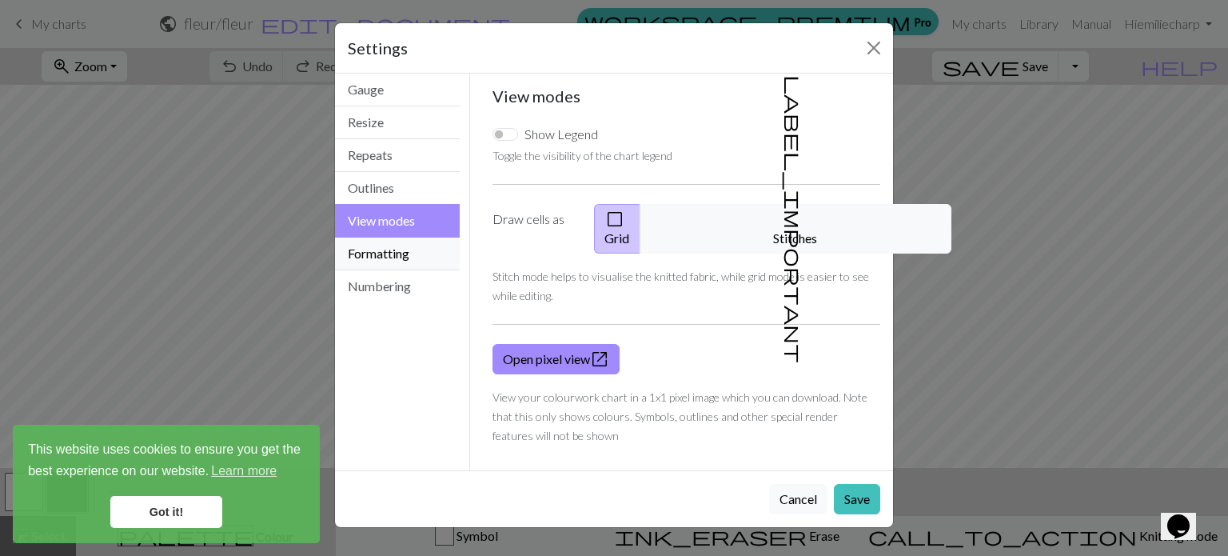
click at [402, 249] on button "Formatting" at bounding box center [397, 253] width 125 height 33
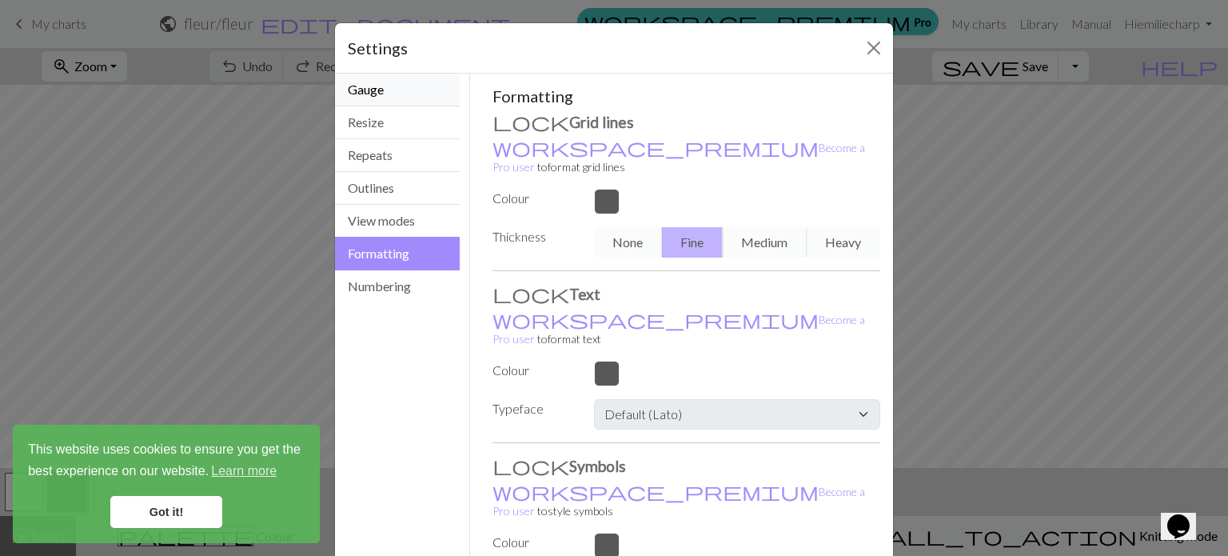
click at [413, 94] on button "Gauge" at bounding box center [397, 90] width 125 height 33
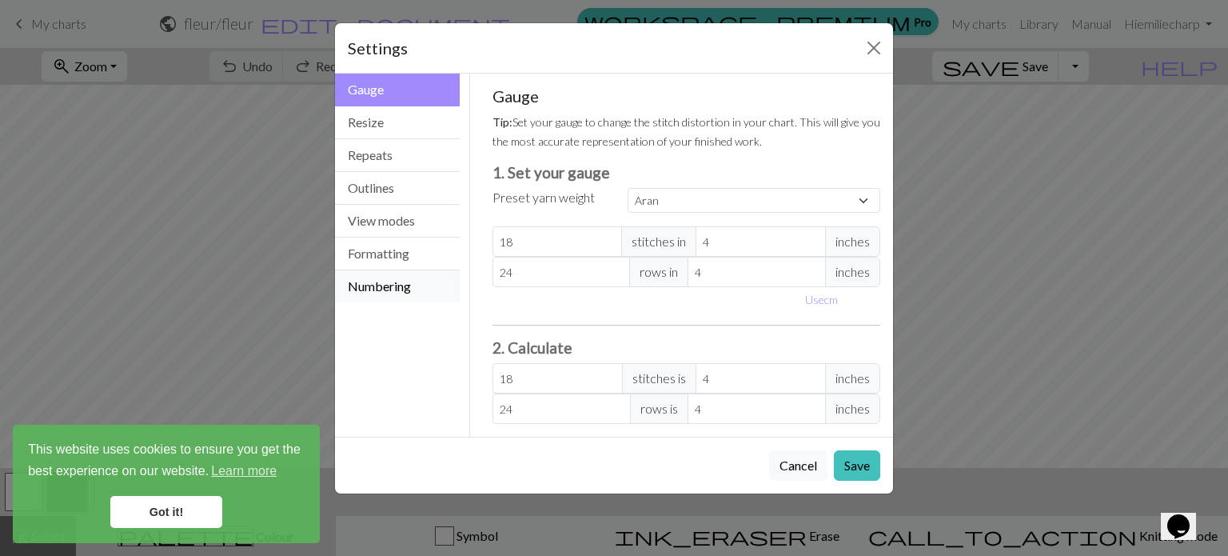
click at [403, 281] on button "Numbering" at bounding box center [397, 286] width 125 height 32
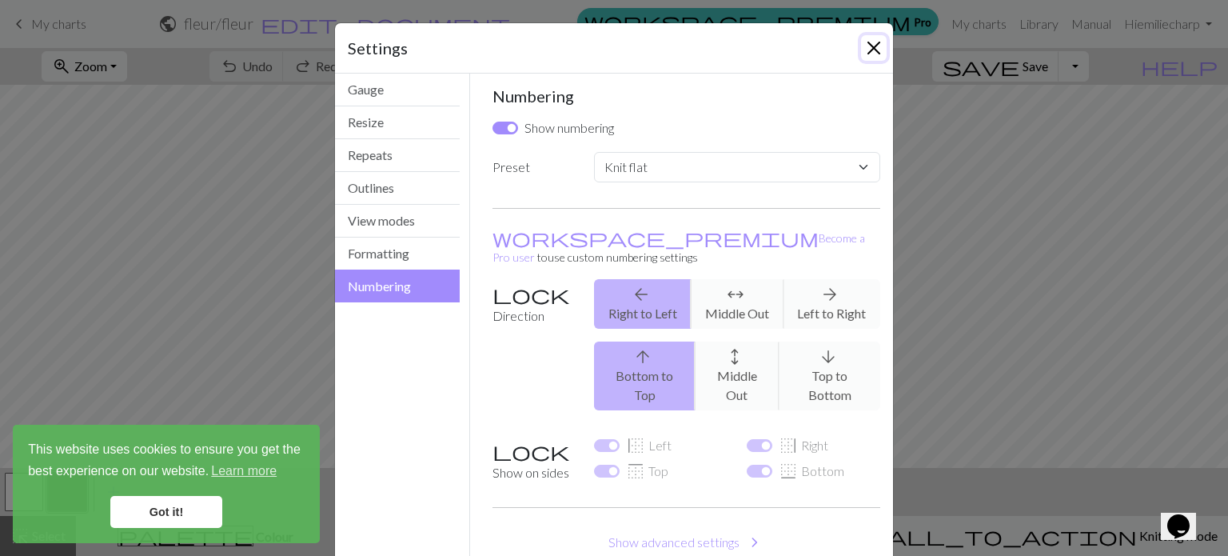
click at [868, 54] on button "Close" at bounding box center [874, 48] width 26 height 26
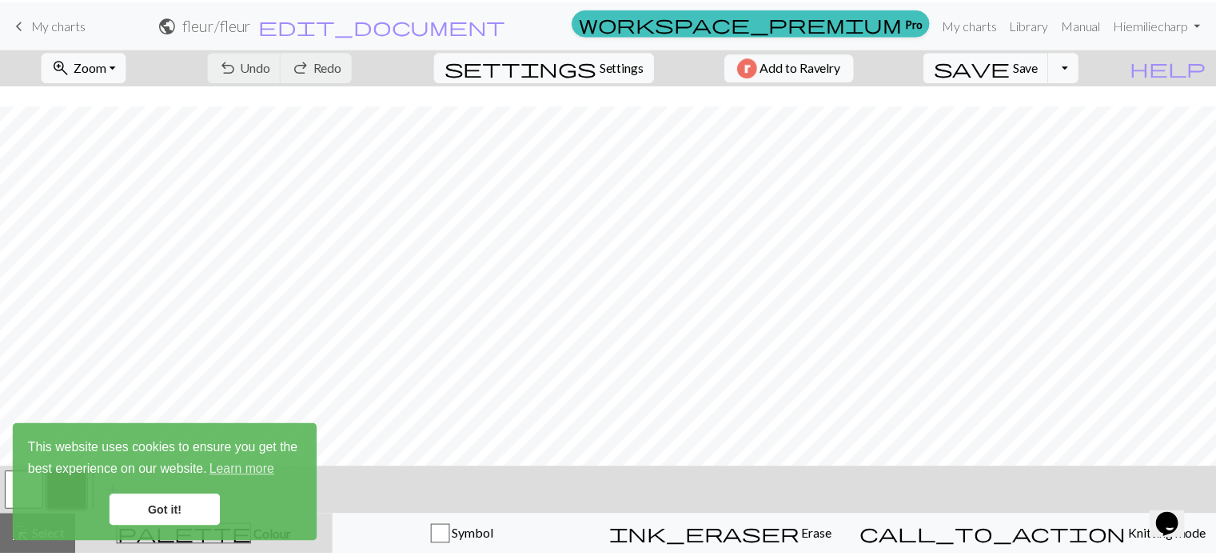
scroll to position [20, 0]
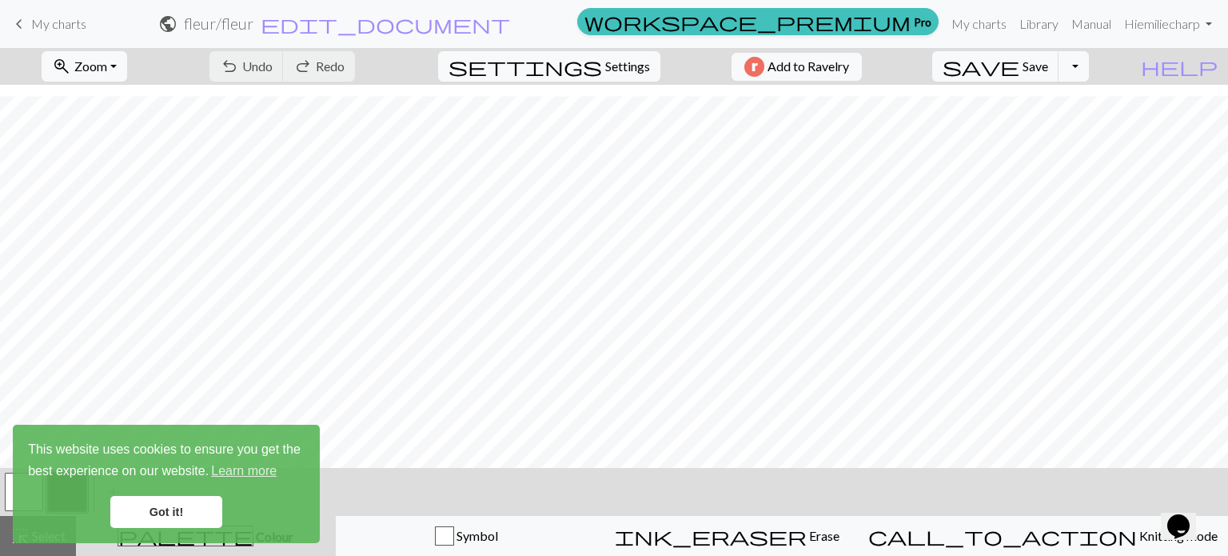
click at [198, 516] on link "Got it!" at bounding box center [166, 512] width 112 height 32
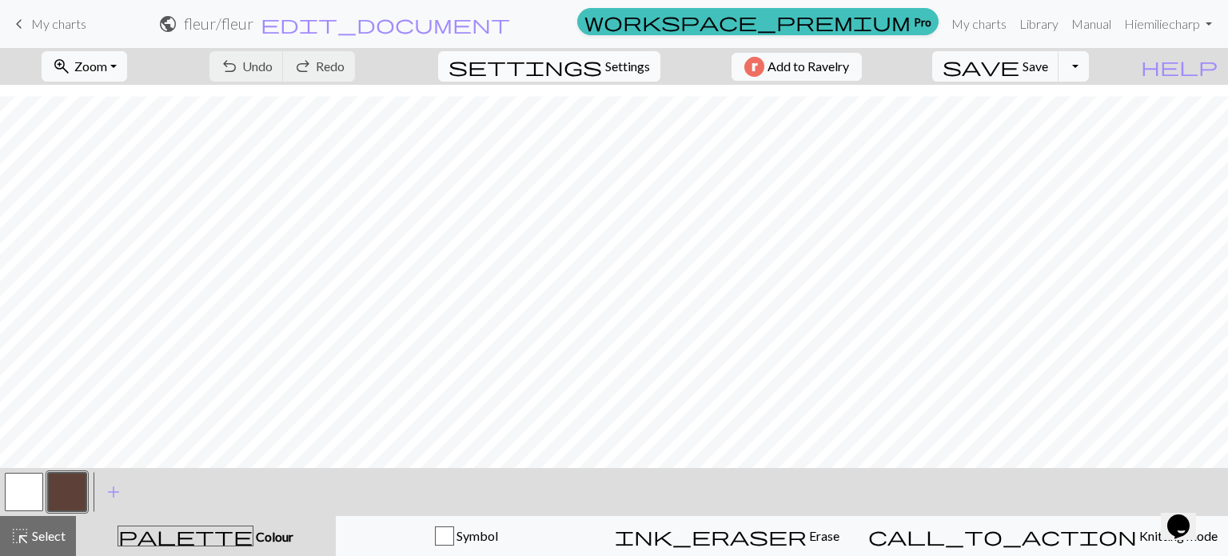
click at [564, 60] on button "settings Settings" at bounding box center [549, 66] width 222 height 30
select select "aran"
select select "flat"
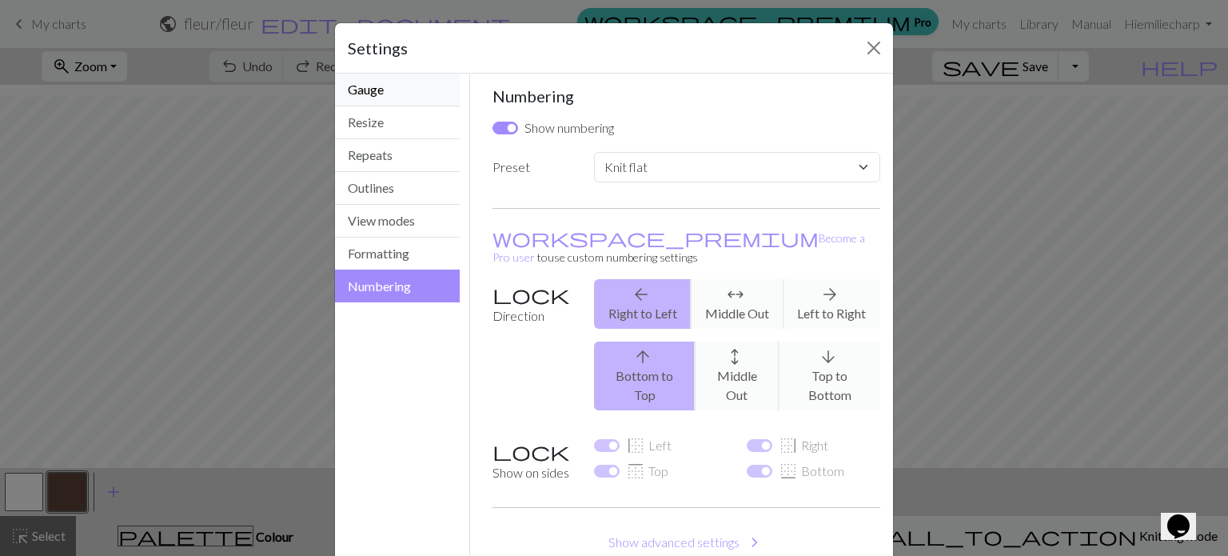
click at [365, 94] on button "Gauge" at bounding box center [397, 90] width 125 height 33
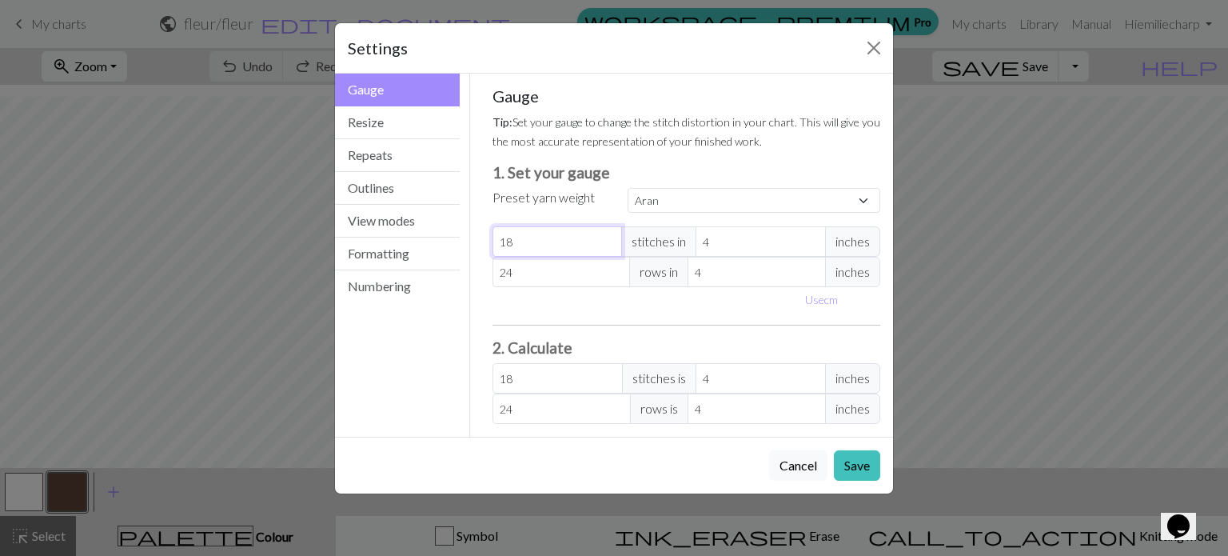
click at [538, 237] on input "18" at bounding box center [558, 241] width 130 height 30
click at [665, 199] on select "Custom Square Lace Light Fingering Fingering Sport Double knit Worsted Aran Bul…" at bounding box center [754, 200] width 253 height 25
select select "dk"
click at [628, 188] on select "Custom Square Lace Light Fingering Fingering Sport Double knit Worsted Aran Bul…" at bounding box center [754, 200] width 253 height 25
type input "22"
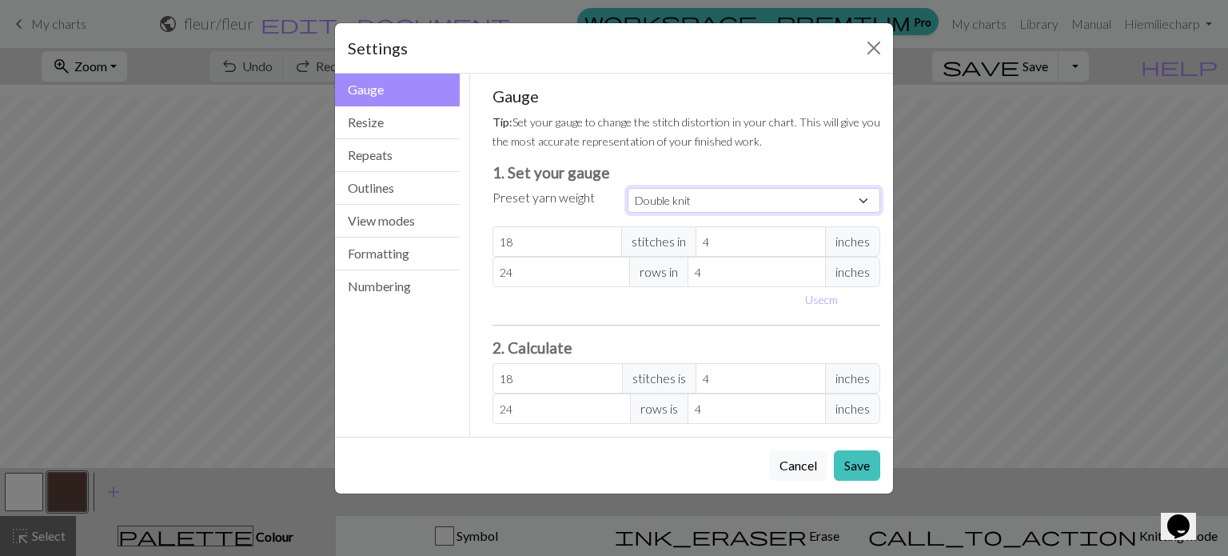
type input "30"
type input "22"
type input "30"
click at [864, 471] on button "Save" at bounding box center [857, 465] width 46 height 30
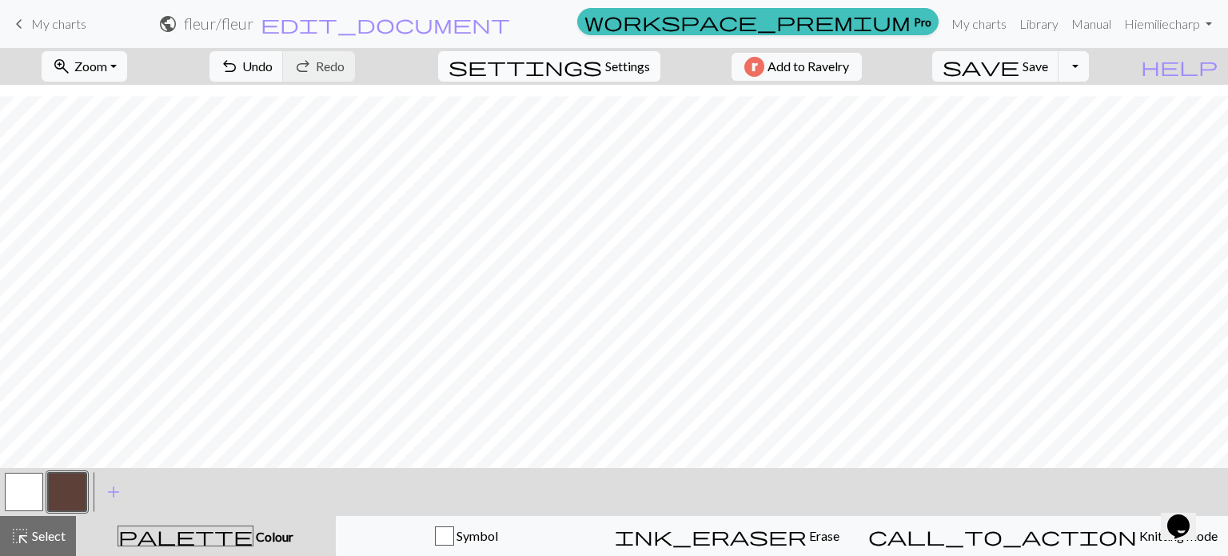
click at [605, 69] on span "Settings" at bounding box center [627, 66] width 45 height 19
select select "dk"
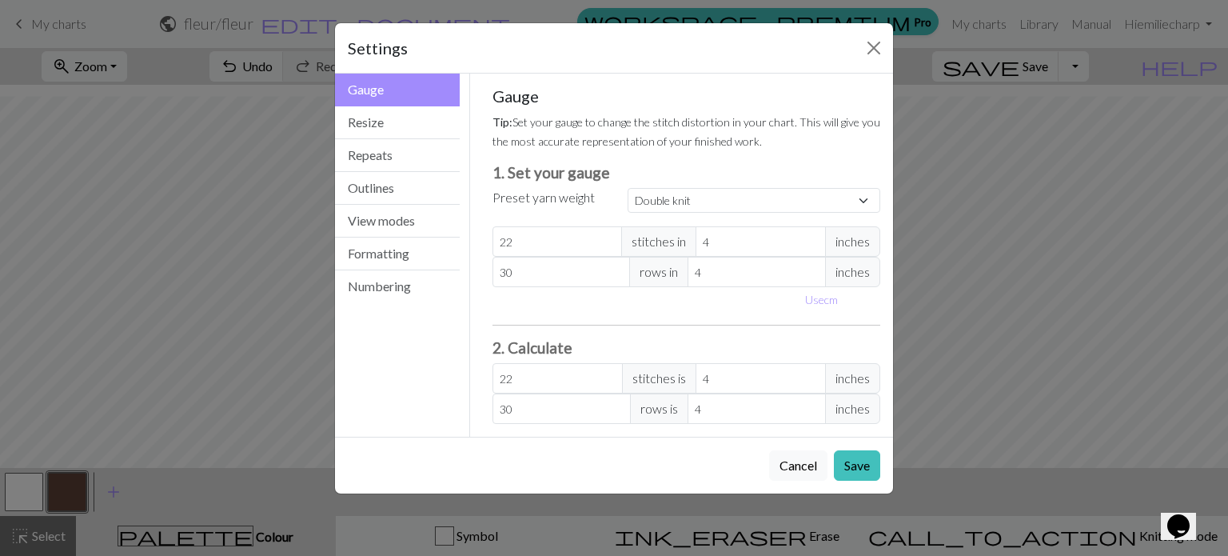
click at [257, 281] on div "Settings Gauge Gauge Resize Repeats Outlines View modes Formatting Numbering Ga…" at bounding box center [614, 278] width 1228 height 556
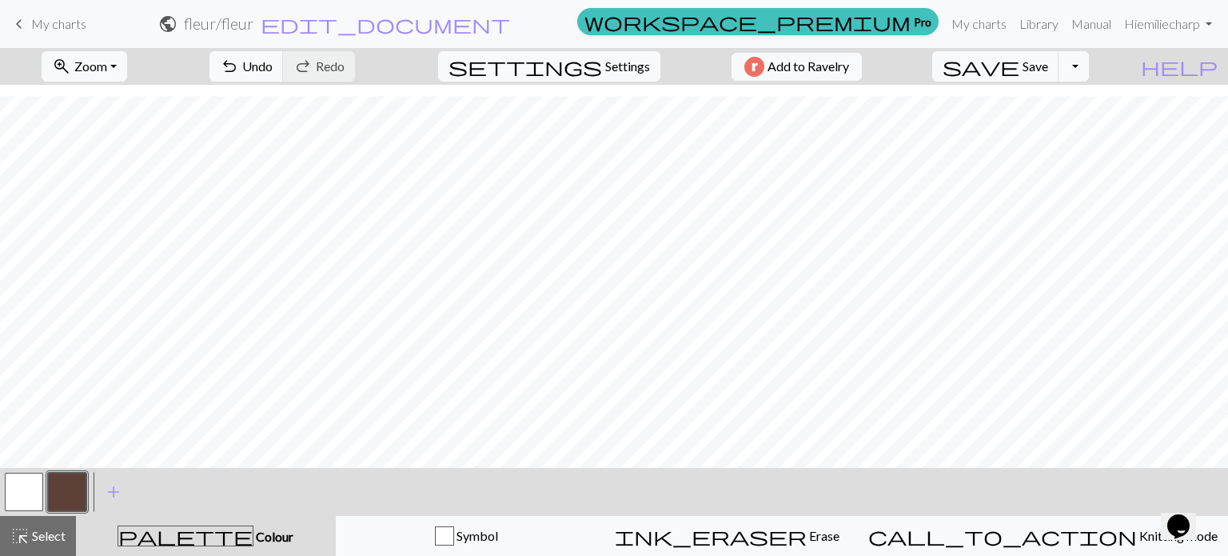
click at [194, 532] on span "palette" at bounding box center [185, 536] width 134 height 22
click at [253, 533] on span "Colour" at bounding box center [273, 535] width 40 height 15
drag, startPoint x: 54, startPoint y: 18, endPoint x: 678, endPoint y: 54, distance: 624.6
click at [54, 18] on span "My charts" at bounding box center [58, 23] width 55 height 15
